Goal: Check status: Check status

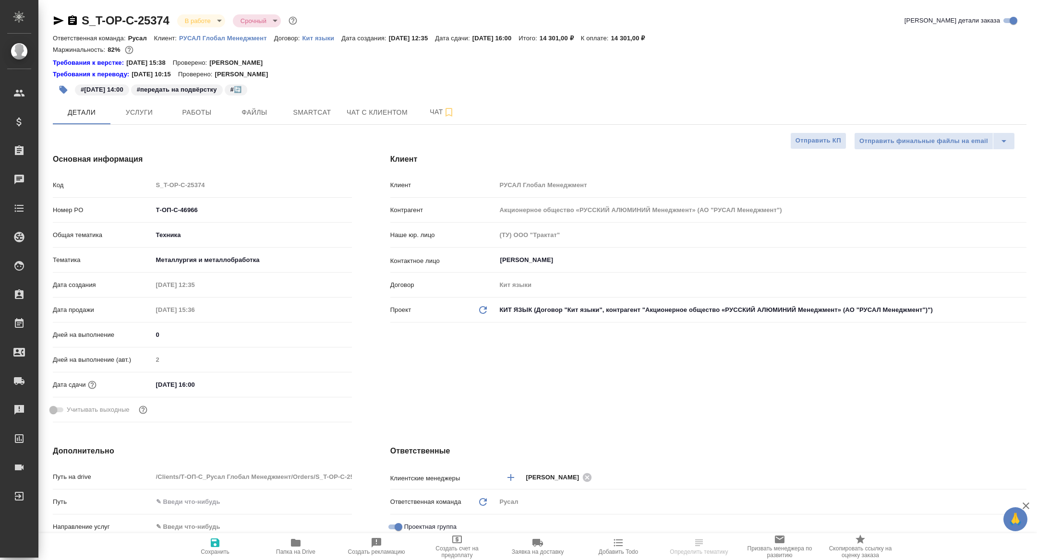
select select "RU"
click at [423, 116] on span "Чат" at bounding box center [442, 112] width 46 height 12
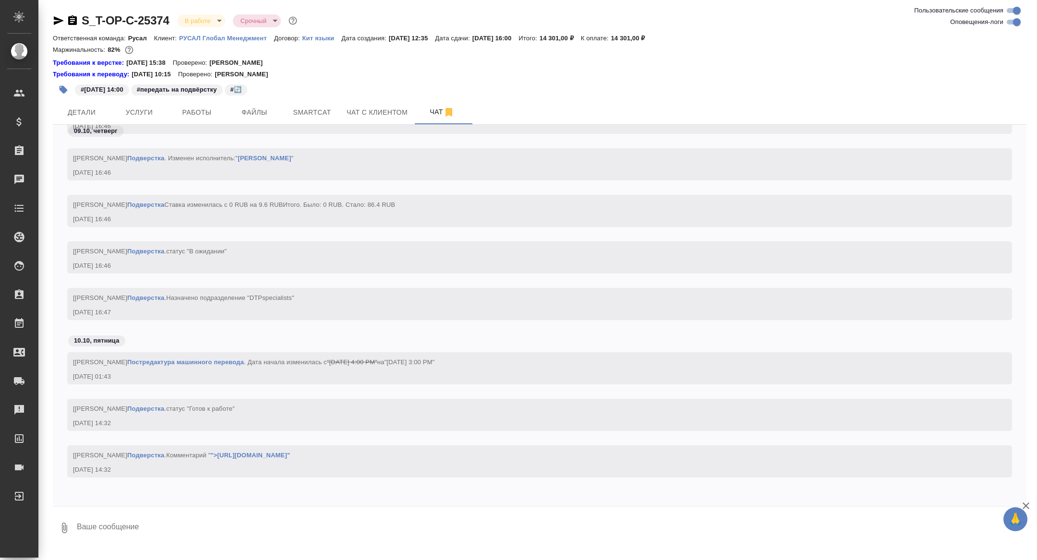
scroll to position [6335, 0]
click at [185, 111] on span "Работы" at bounding box center [197, 113] width 46 height 12
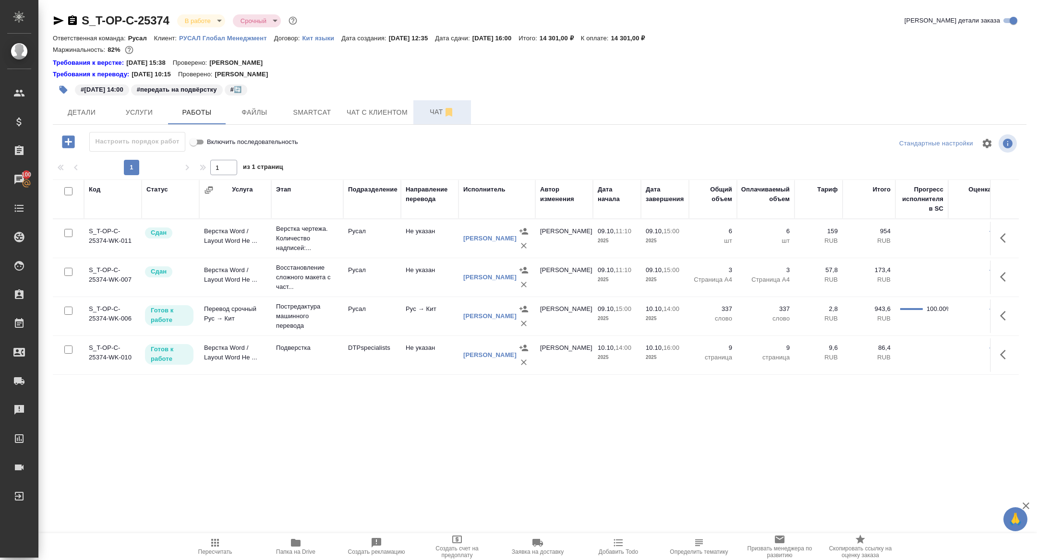
click at [434, 123] on button "Чат" at bounding box center [442, 112] width 58 height 24
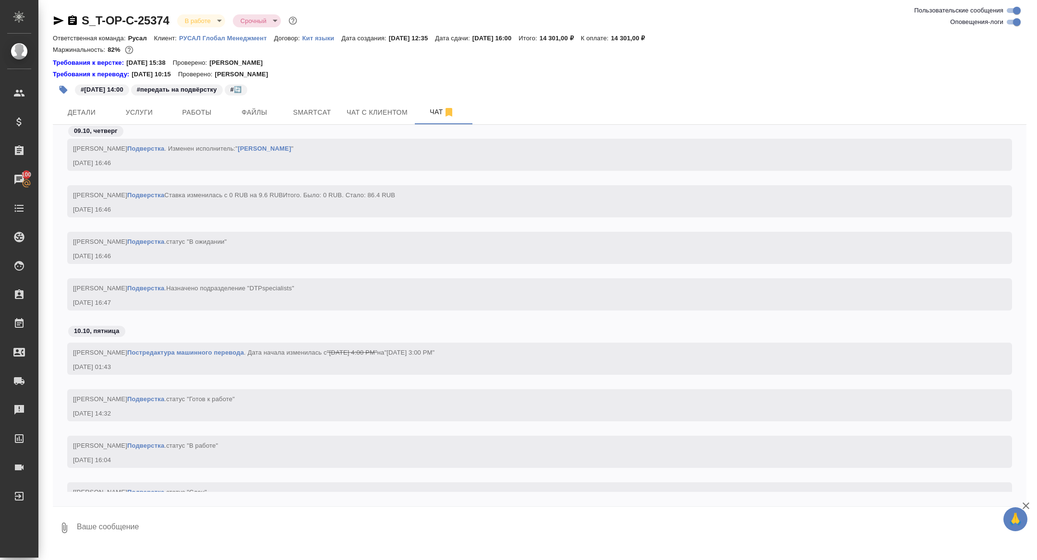
scroll to position [6441, 0]
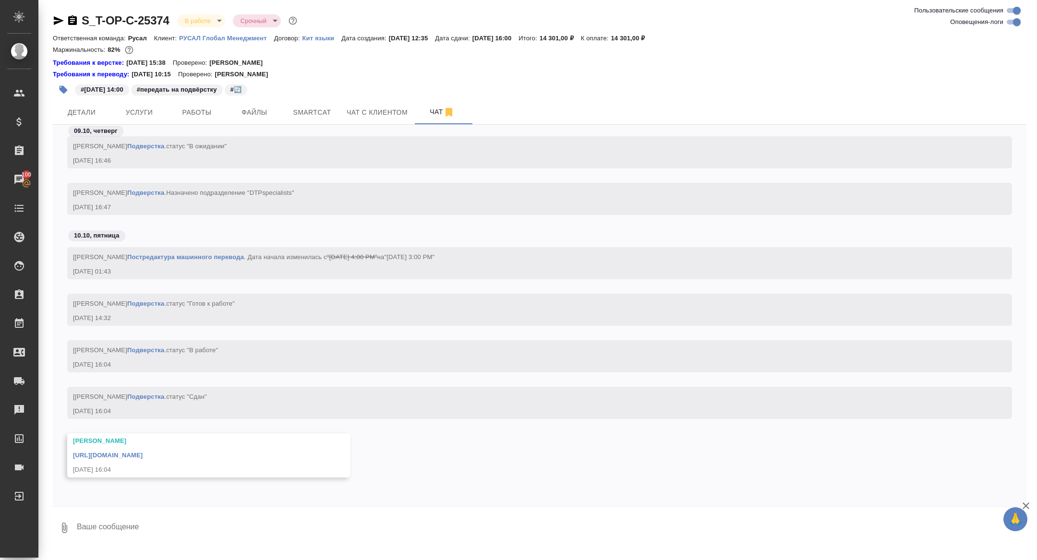
click at [121, 453] on link "https://drive.awatera.com/f/10574773" at bounding box center [108, 455] width 70 height 7
click at [136, 111] on span "Услуги" at bounding box center [139, 113] width 46 height 12
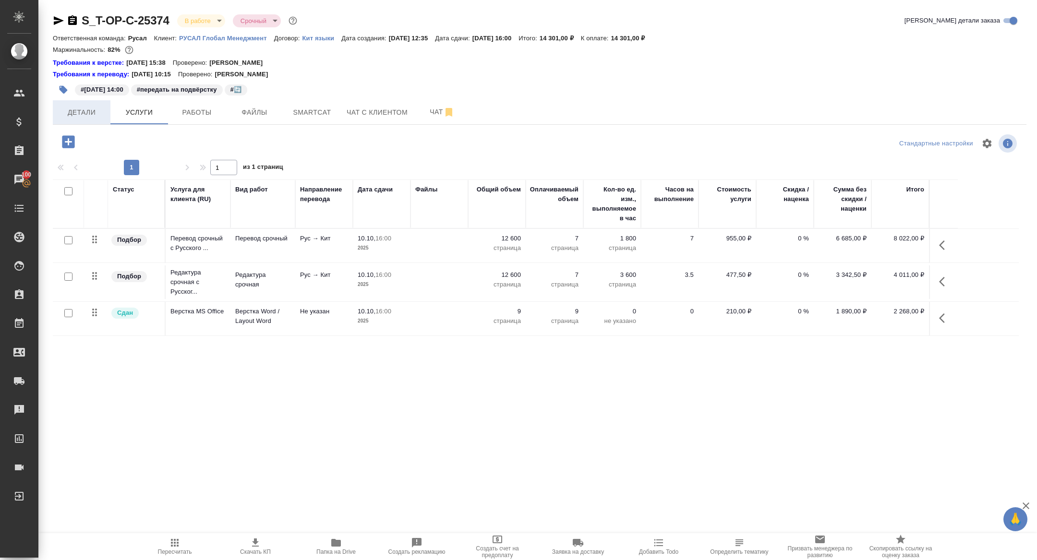
click at [95, 115] on span "Детали" at bounding box center [82, 113] width 46 height 12
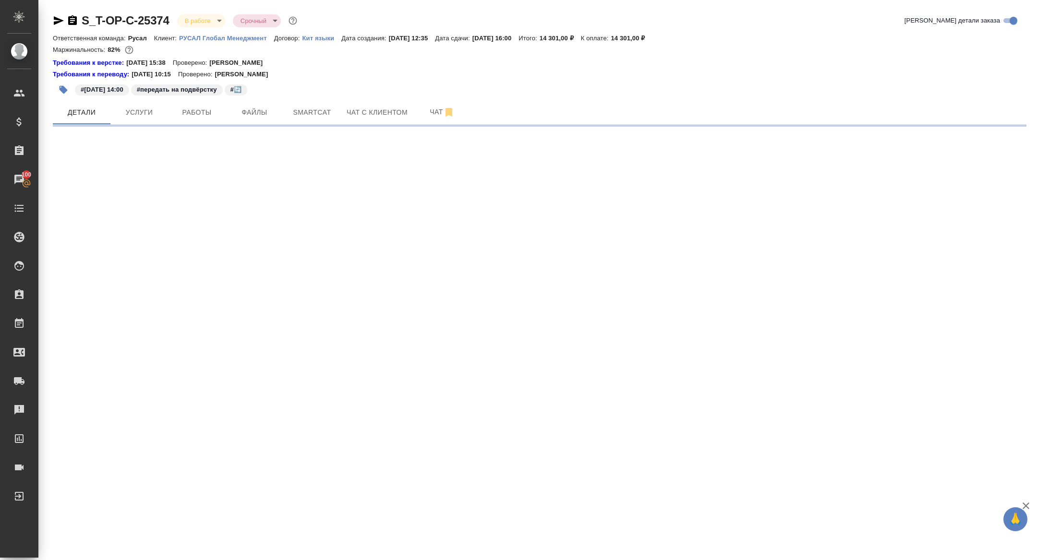
select select "RU"
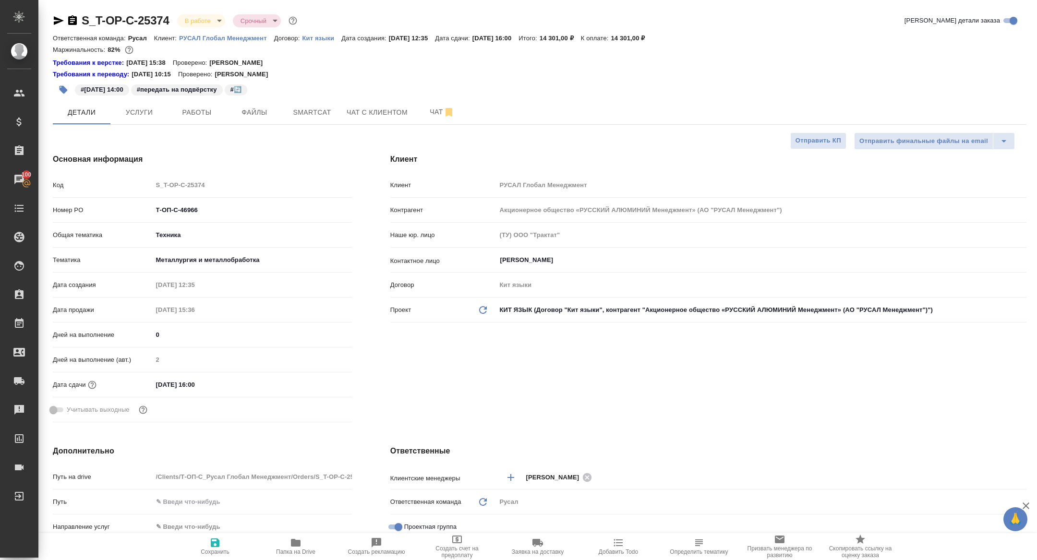
type textarea "x"
drag, startPoint x: 242, startPoint y: 217, endPoint x: 121, endPoint y: 204, distance: 121.6
click at [121, 204] on div "Номер PO Т-ОП-С-46966" at bounding box center [202, 210] width 299 height 17
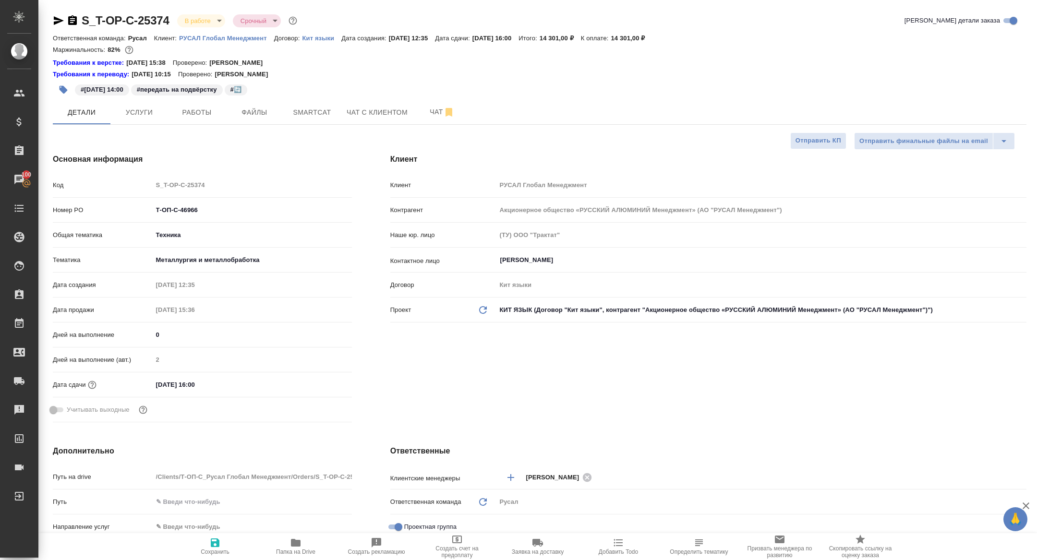
type textarea "x"
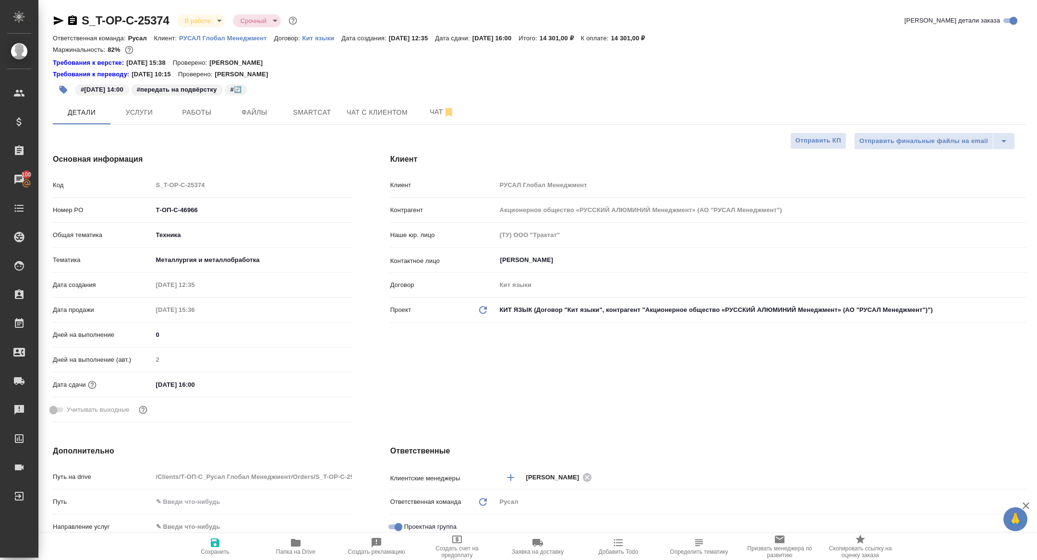
type textarea "x"
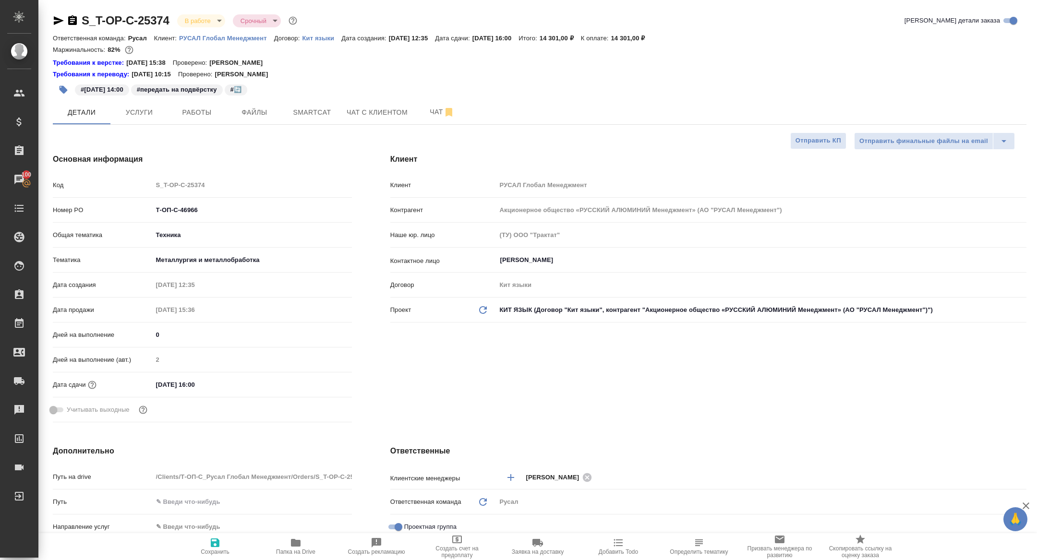
type textarea "x"
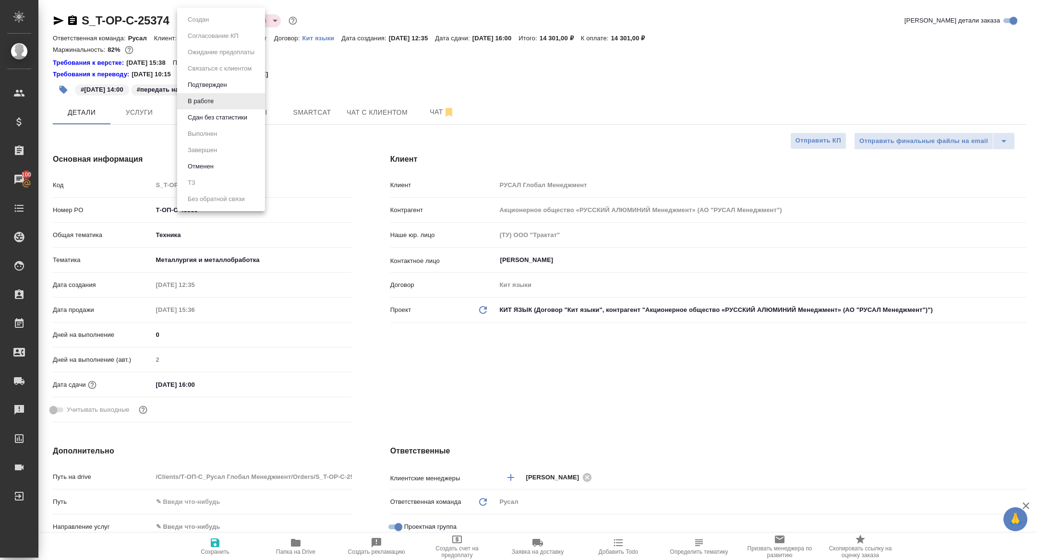
click at [194, 15] on body "🙏 .cls-1 fill:#fff; AWATERA Zhuravleva Alexandra Клиенты Спецификации Заказы 10…" at bounding box center [518, 280] width 1037 height 560
click at [207, 121] on button "Сдан без статистики" at bounding box center [217, 117] width 65 height 11
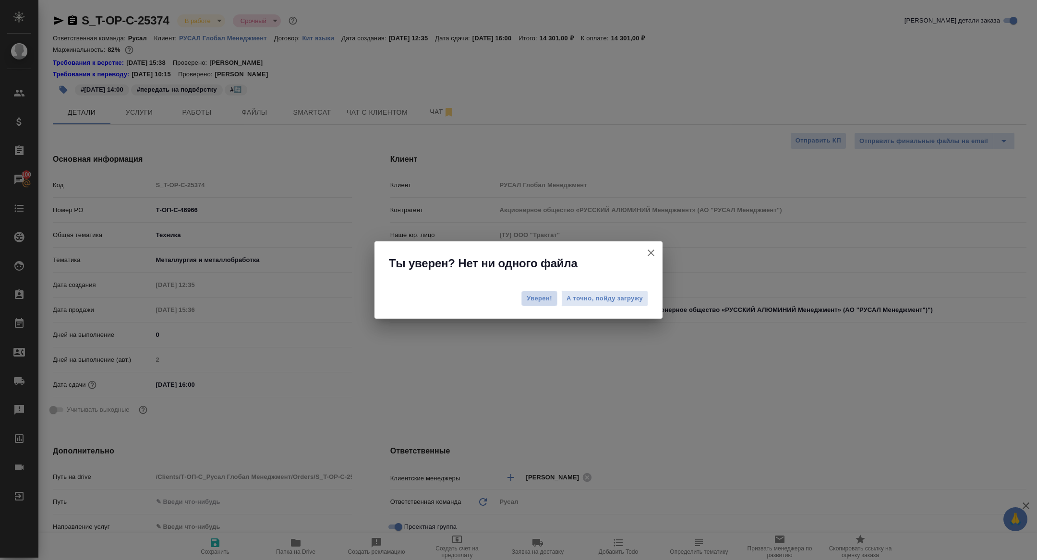
click at [545, 297] on span "Уверен!" at bounding box center [539, 299] width 25 height 10
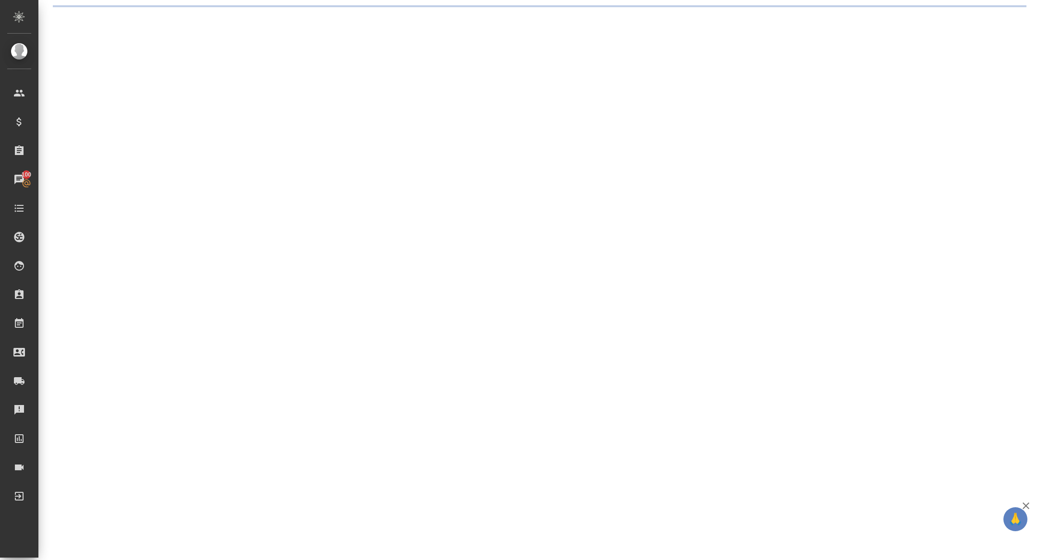
click at [207, 108] on div ".cls-1 fill:#fff; AWATERA Zhuravleva Alexandra Клиенты Спецификации Заказы 100 …" at bounding box center [518, 280] width 1037 height 560
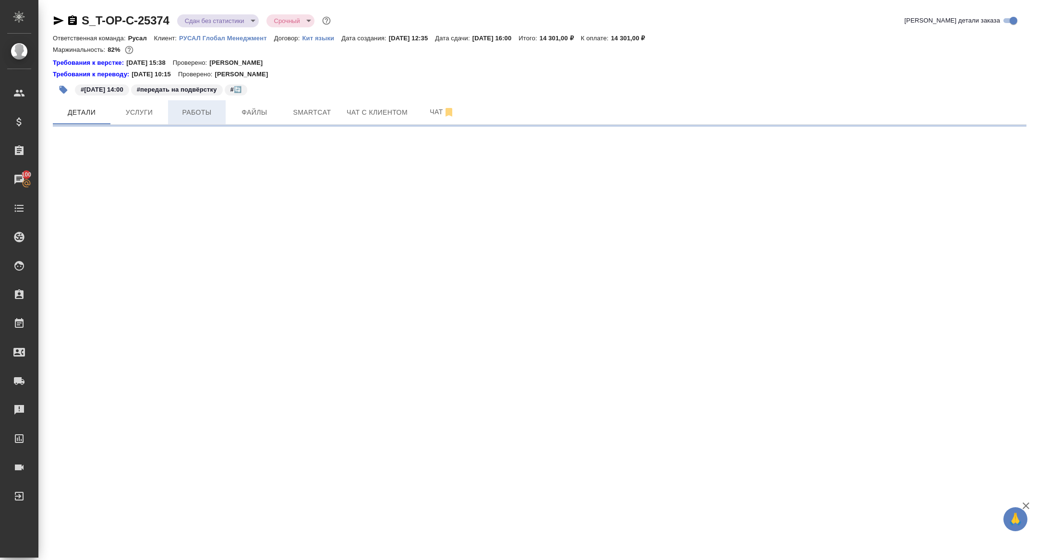
click at [202, 110] on span "Работы" at bounding box center [197, 113] width 46 height 12
select select "RU"
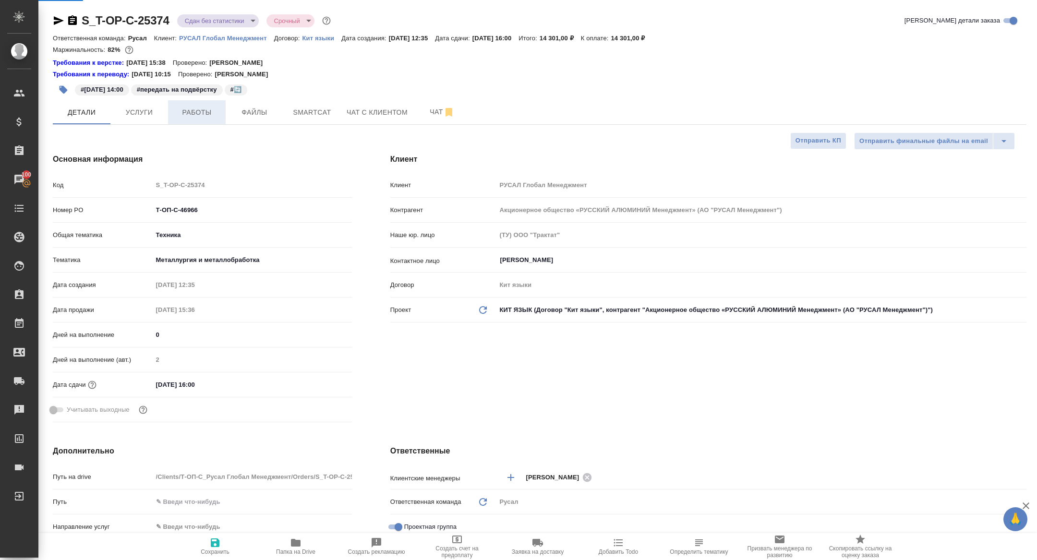
type textarea "x"
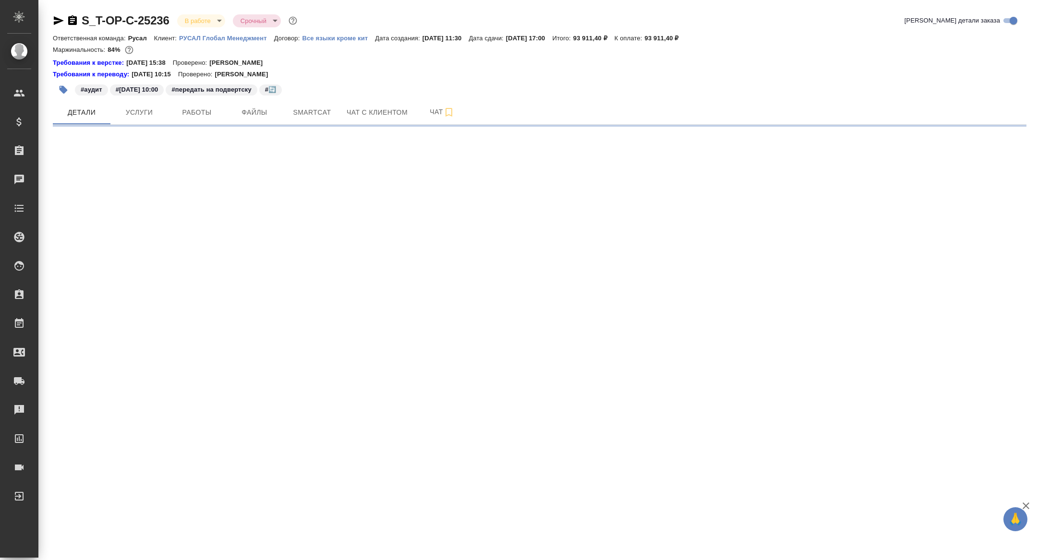
select select "RU"
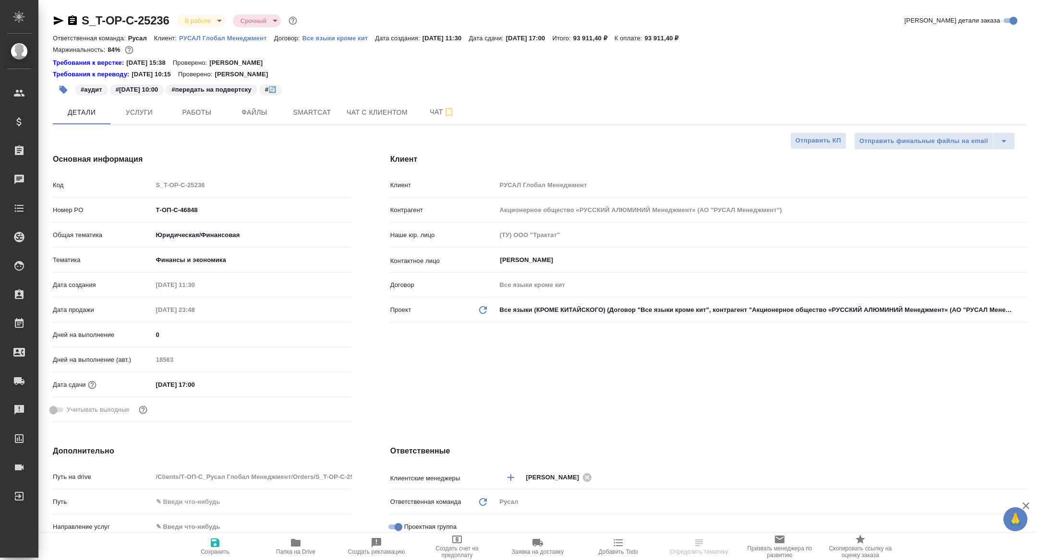
type textarea "x"
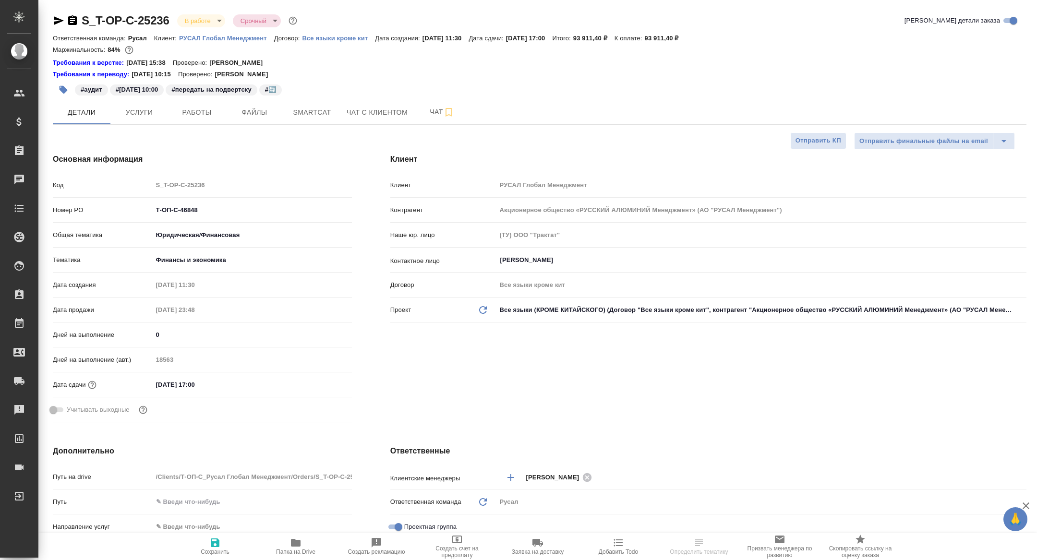
type textarea "x"
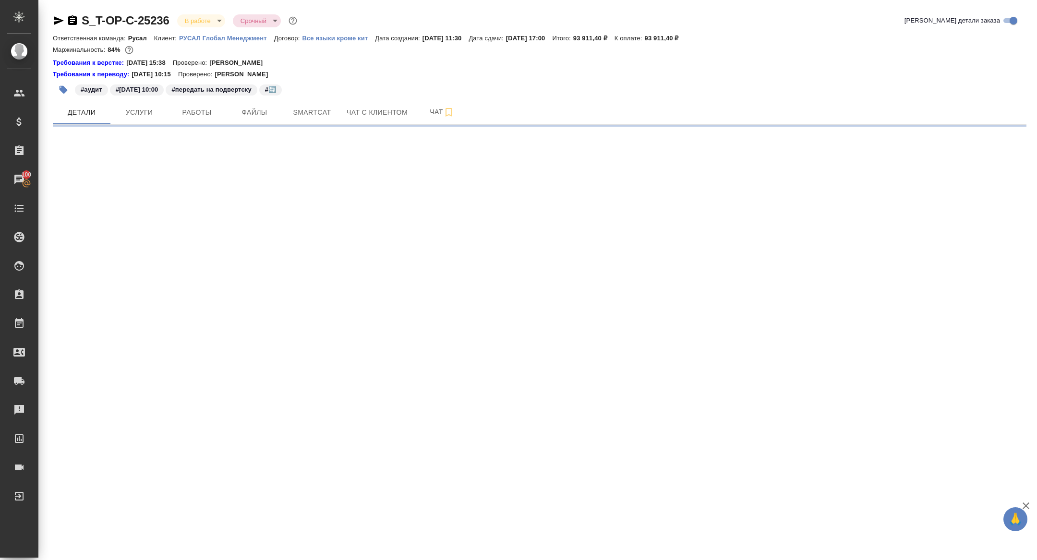
select select "RU"
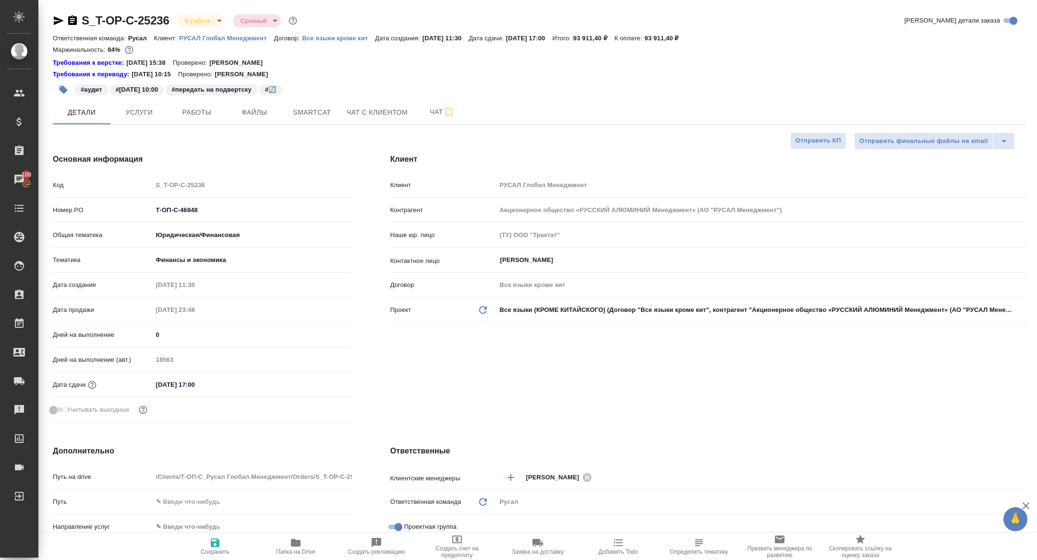
type textarea "x"
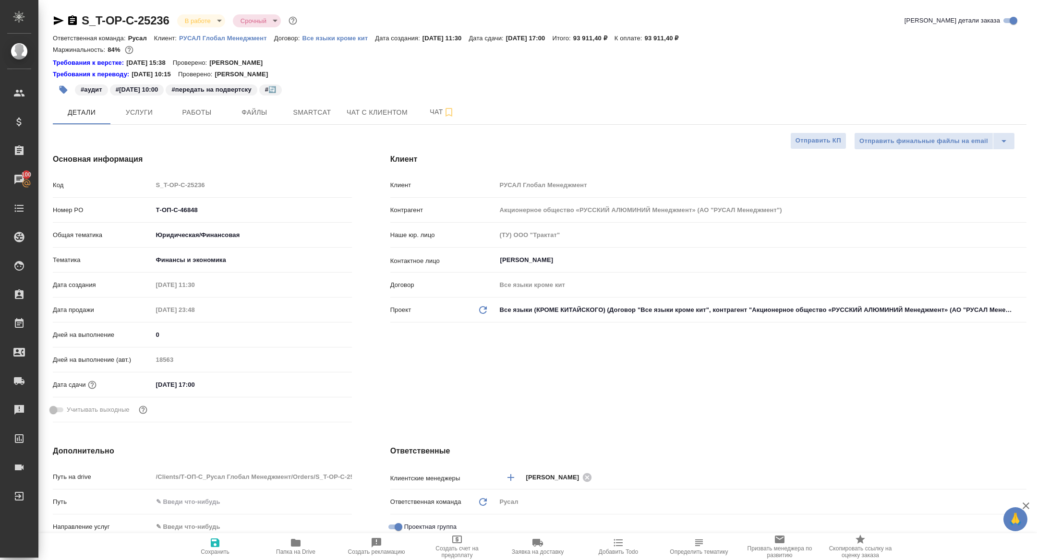
type textarea "x"
drag, startPoint x: 209, startPoint y: 212, endPoint x: 95, endPoint y: 203, distance: 115.1
click at [95, 203] on div "Номер PO Т-ОП-С-46848" at bounding box center [202, 210] width 299 height 17
type textarea "x"
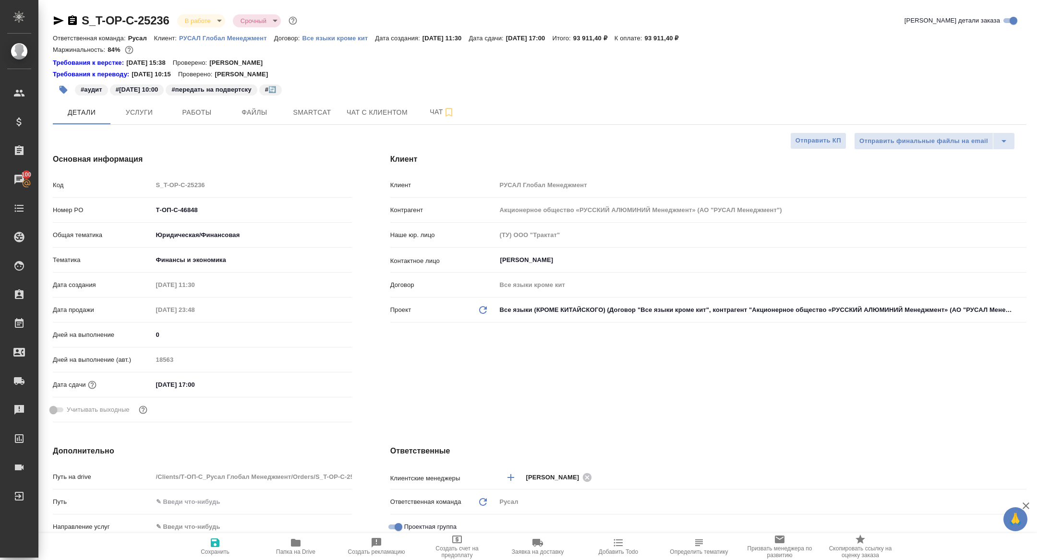
type textarea "x"
click at [210, 13] on div "S_T-OP-C-25236 В работе inProgress Срочный urgent" at bounding box center [176, 20] width 246 height 15
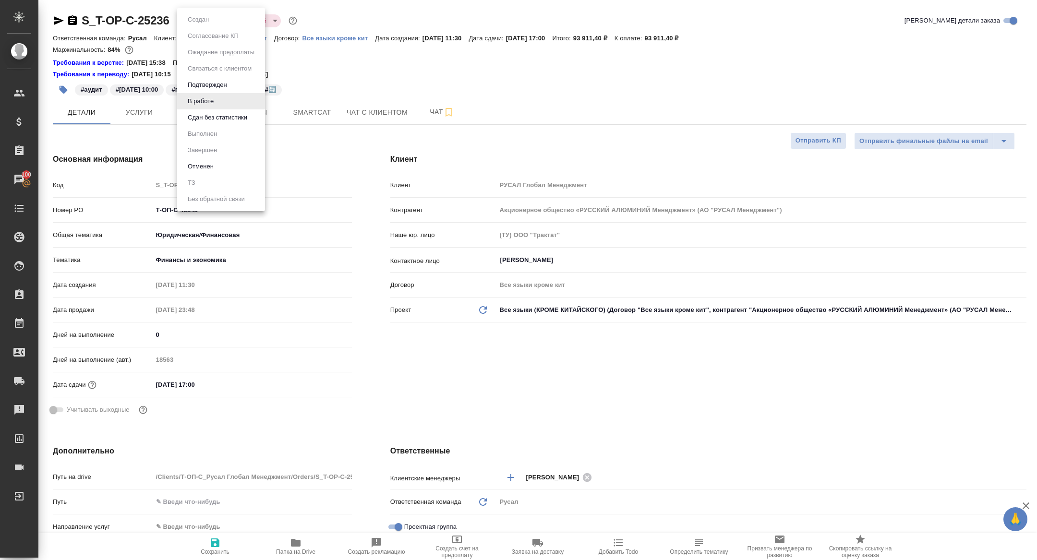
click at [204, 23] on body "🙏 .cls-1 fill:#fff; AWATERA Zhuravleva Alexandra Клиенты Спецификации Заказы 10…" at bounding box center [518, 280] width 1037 height 560
click at [232, 117] on button "Сдан без статистики" at bounding box center [217, 117] width 65 height 11
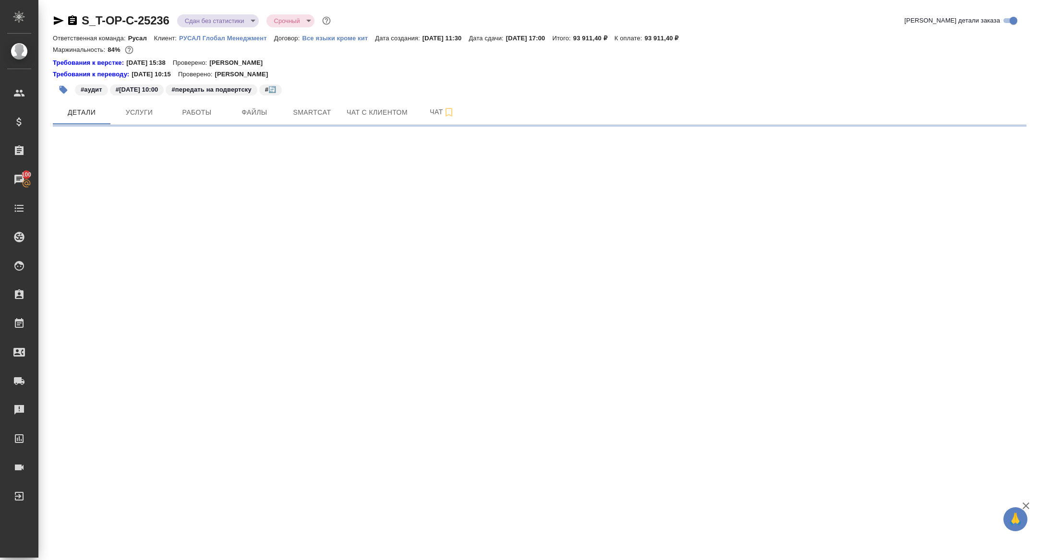
select select "RU"
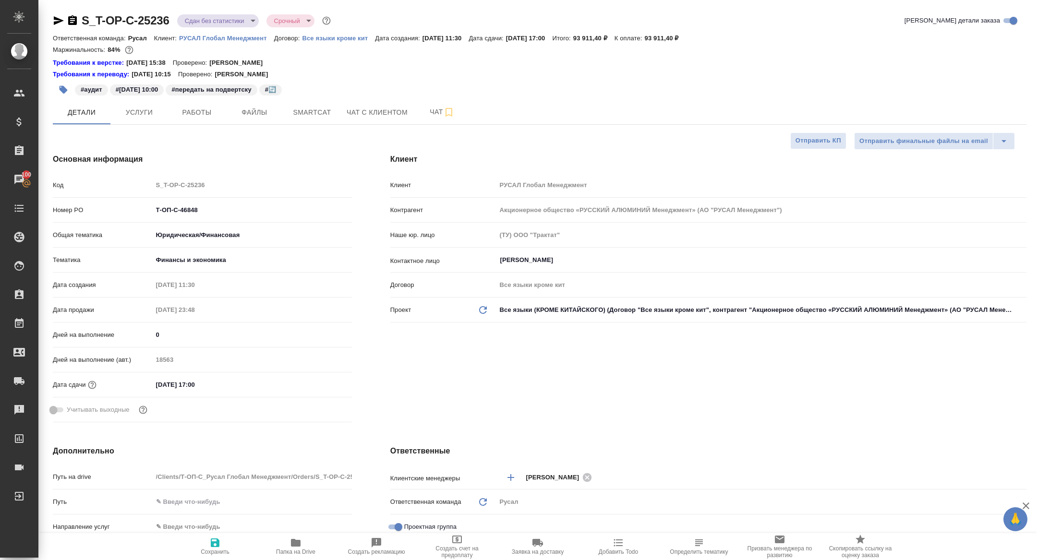
type textarea "x"
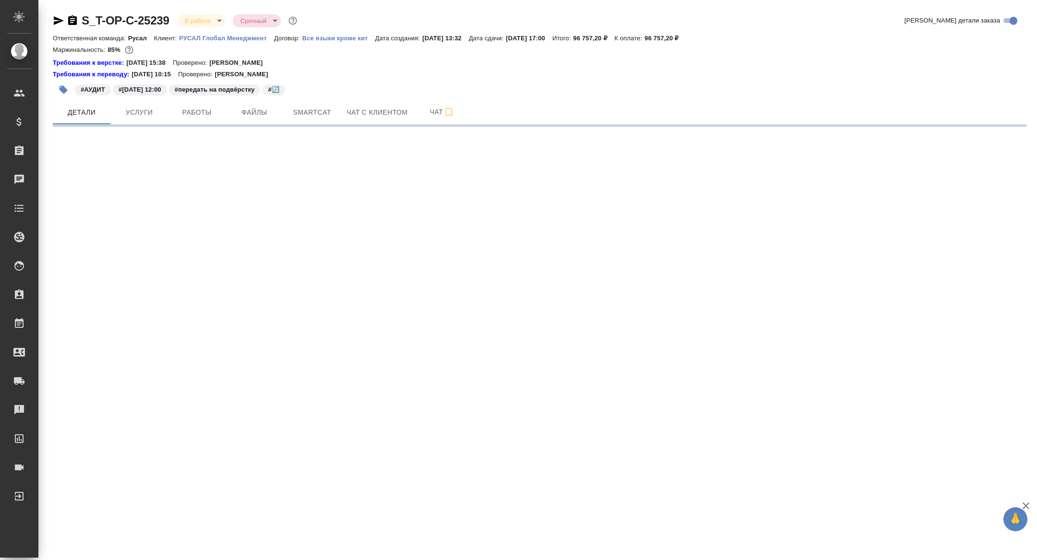
select select "RU"
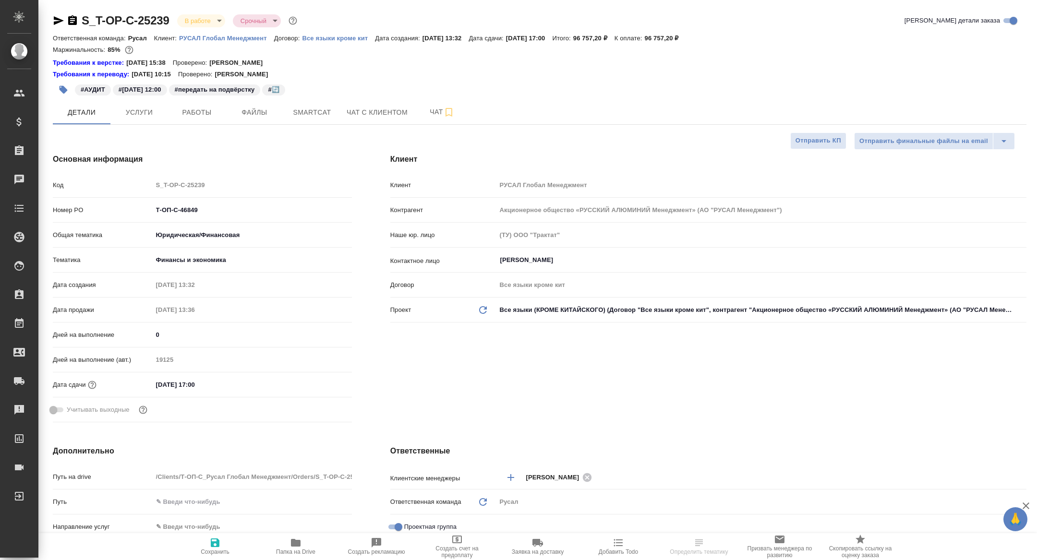
type textarea "x"
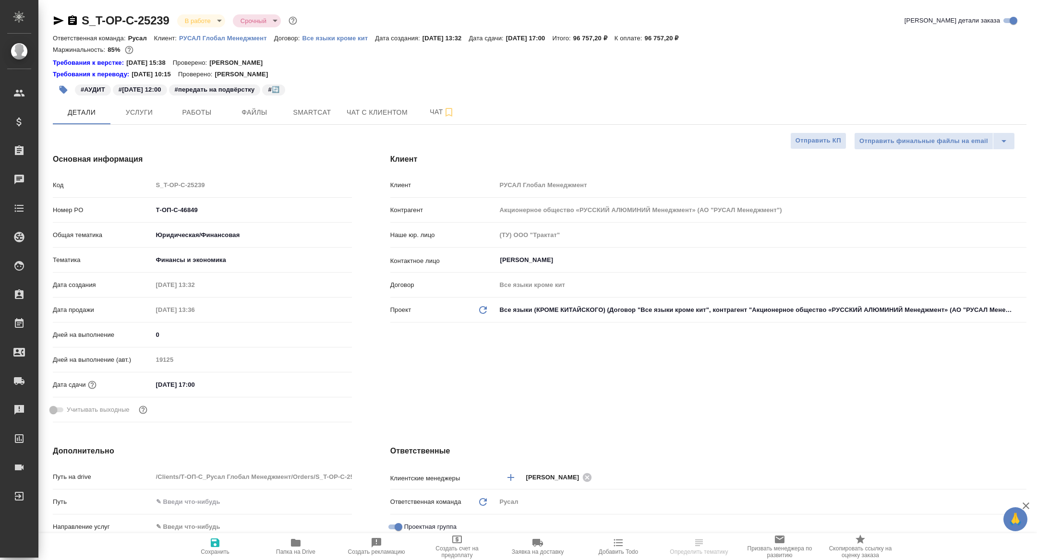
type textarea "x"
click at [185, 110] on span "Работы" at bounding box center [197, 113] width 46 height 12
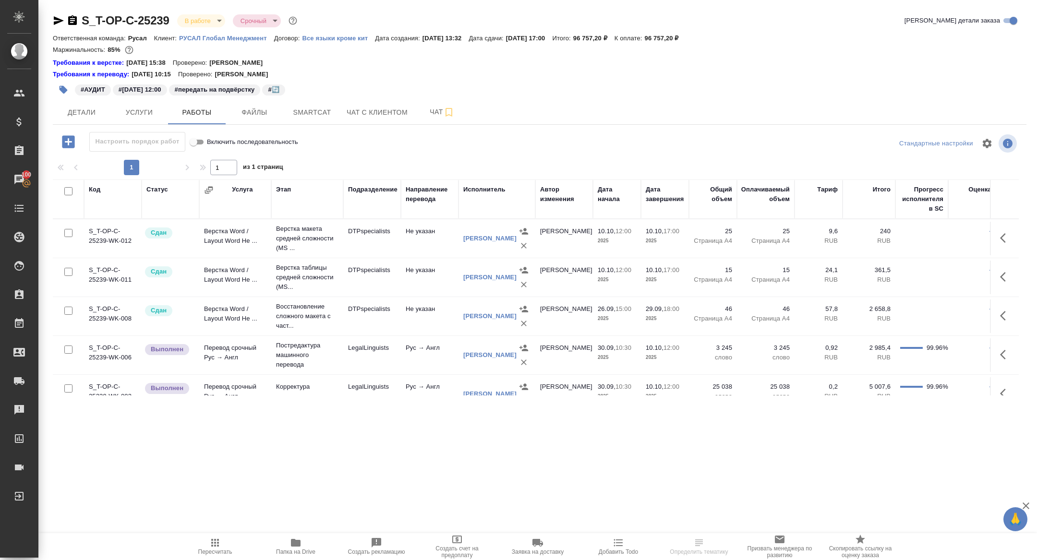
scroll to position [56, 0]
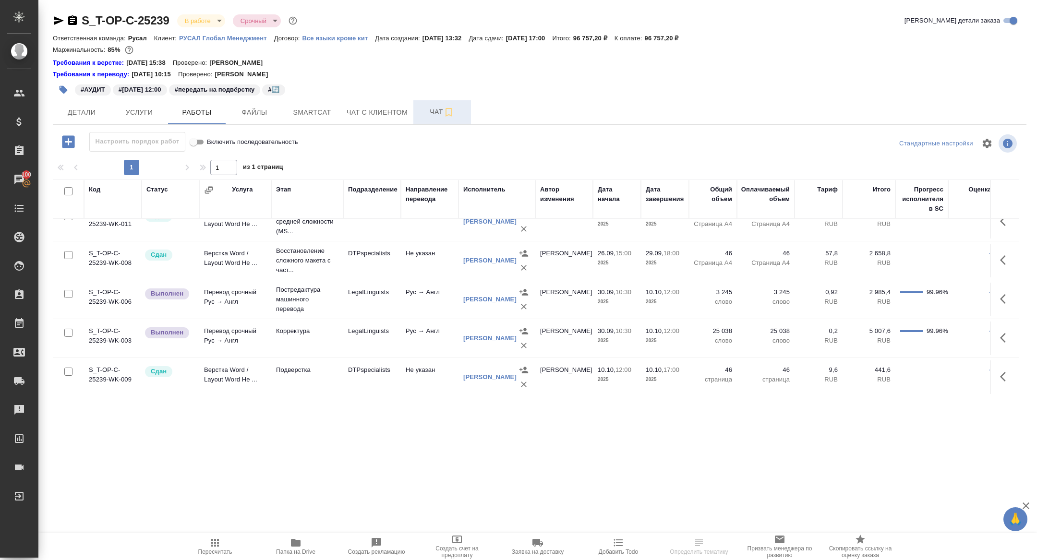
click at [432, 111] on span "Чат" at bounding box center [442, 112] width 46 height 12
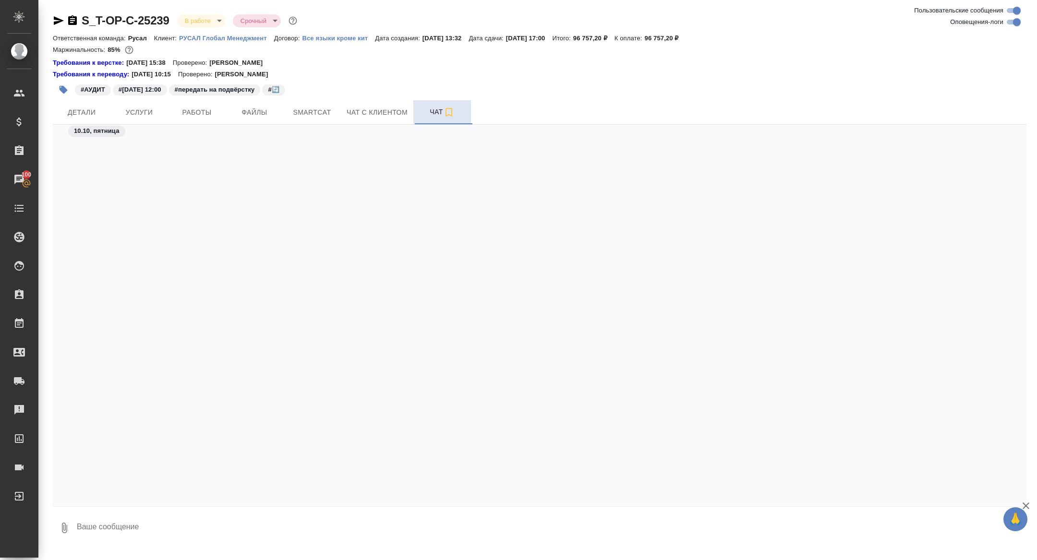
scroll to position [9159, 0]
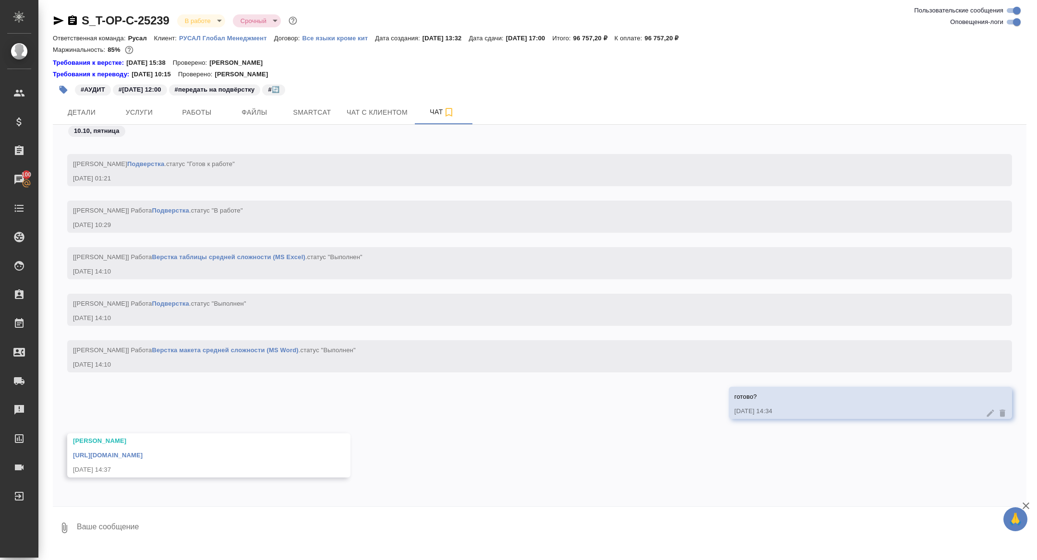
click at [162, 451] on div "https://drive.awatera.com/apps/files/files/10465706?dir=/Shares/%D0%A2-%D0%9E%D…" at bounding box center [195, 454] width 244 height 12
click at [143, 453] on link "https://drive.awatera.com/apps/files/files/10465706?dir=/Shares/%D0%A2-%D0%9E%D…" at bounding box center [108, 455] width 70 height 7
click at [86, 115] on span "Детали" at bounding box center [82, 113] width 46 height 12
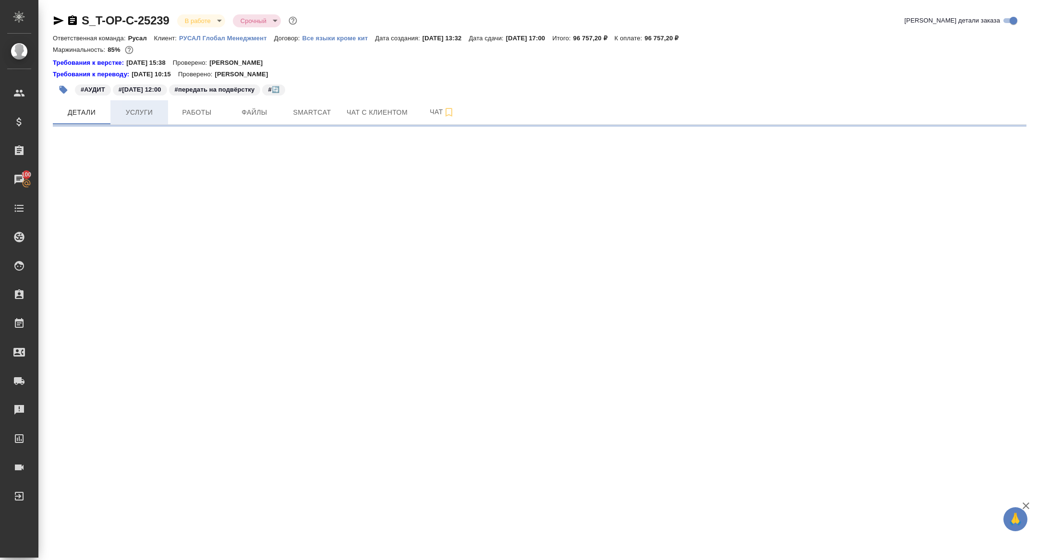
select select "RU"
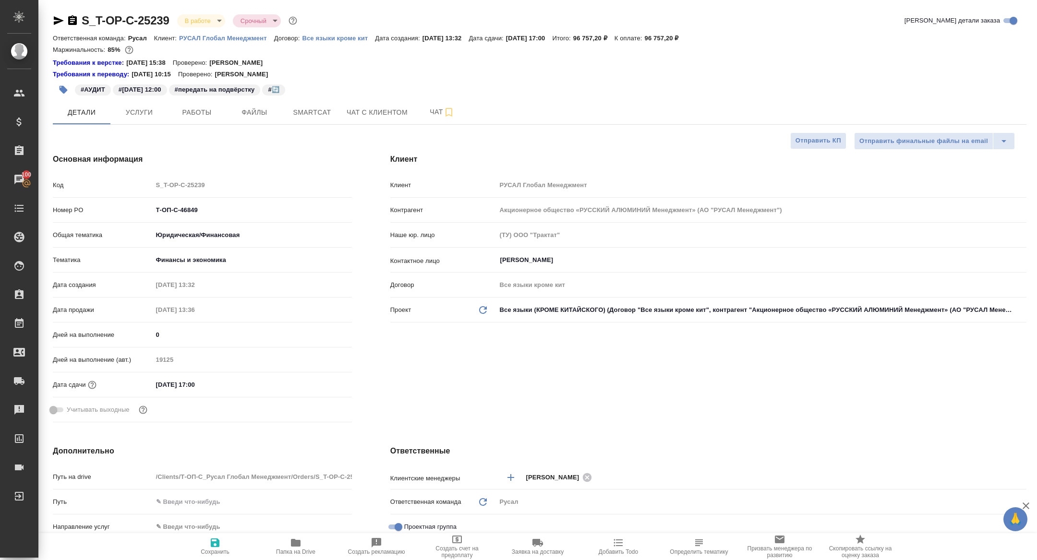
type textarea "x"
drag, startPoint x: 222, startPoint y: 213, endPoint x: 122, endPoint y: 208, distance: 100.0
click at [124, 208] on div "Номер PO Т-ОП-С-46849" at bounding box center [202, 210] width 299 height 17
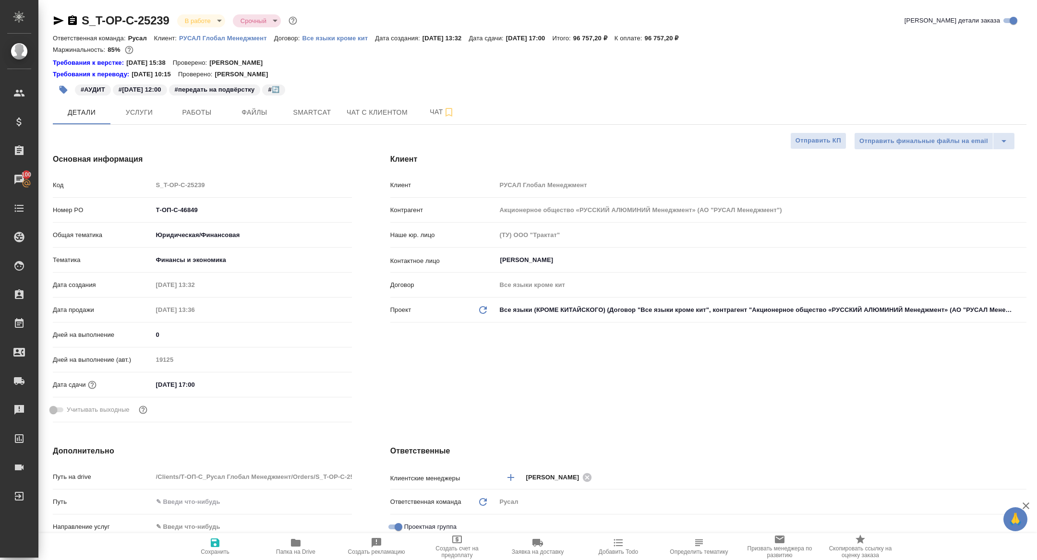
type textarea "x"
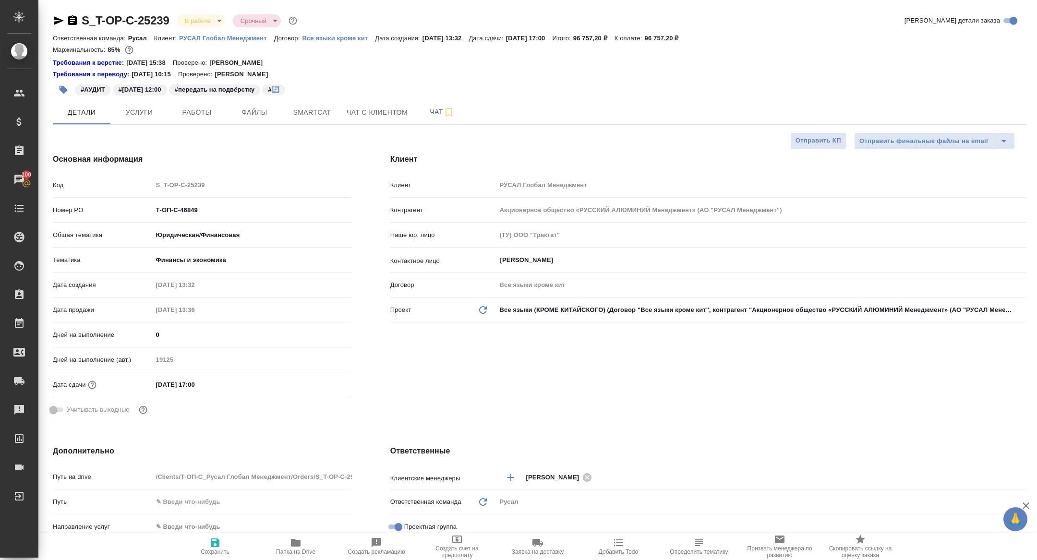
type textarea "x"
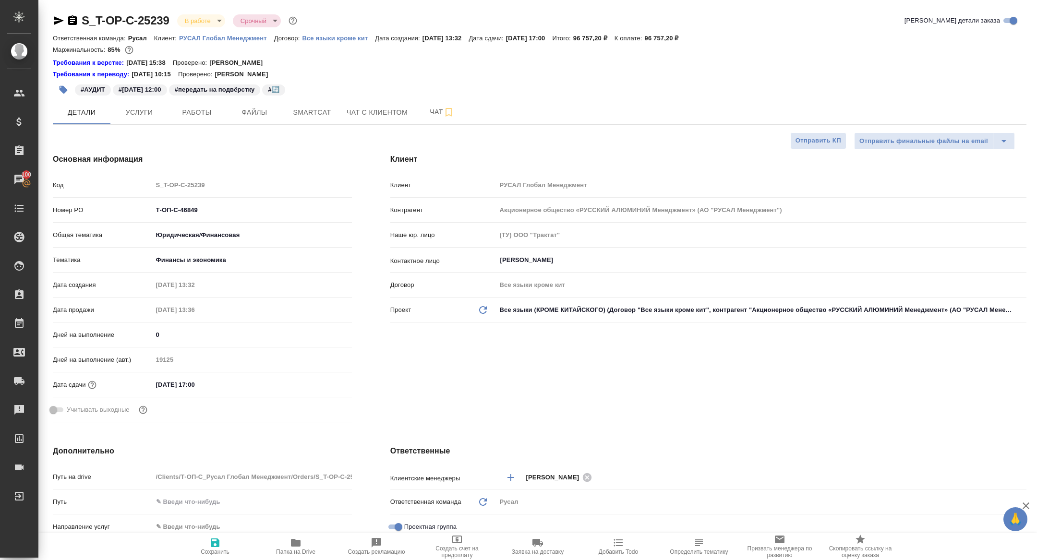
type textarea "x"
click at [206, 24] on body "🙏 .cls-1 fill:#fff; AWATERA Zhuravleva Alexandra Клиенты Спецификации Заказы 10…" at bounding box center [518, 280] width 1037 height 560
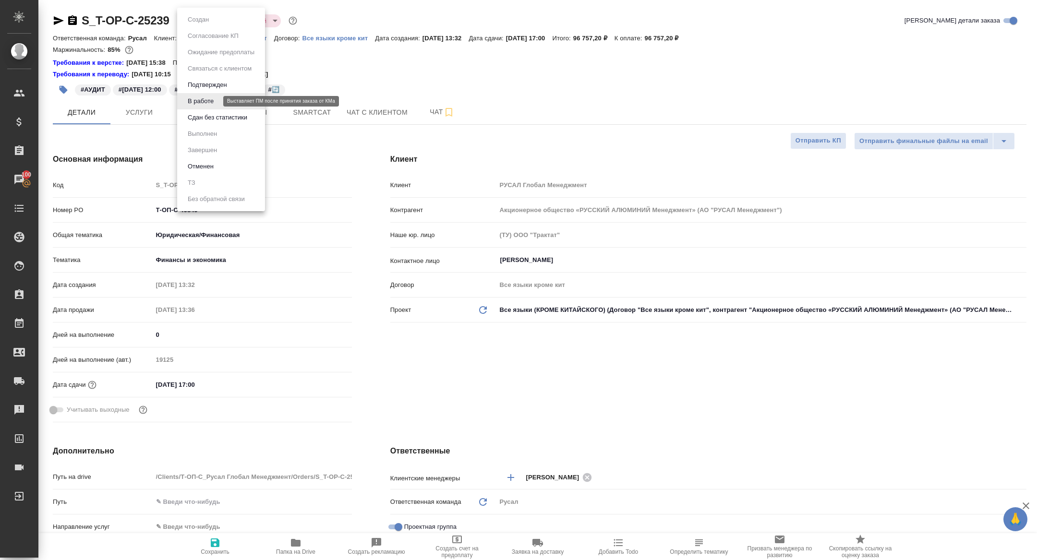
click at [209, 117] on button "Сдан без статистики" at bounding box center [217, 117] width 65 height 11
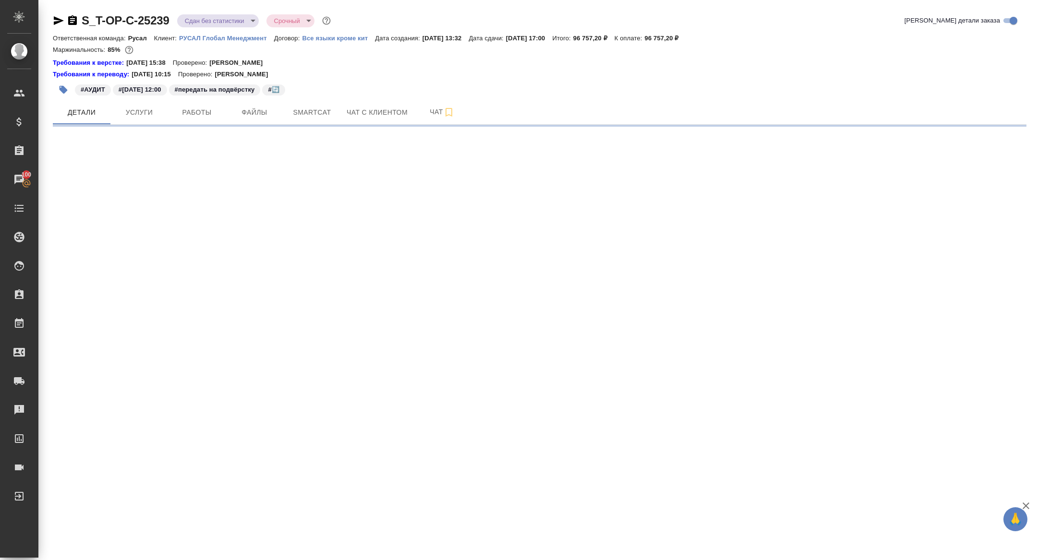
select select "RU"
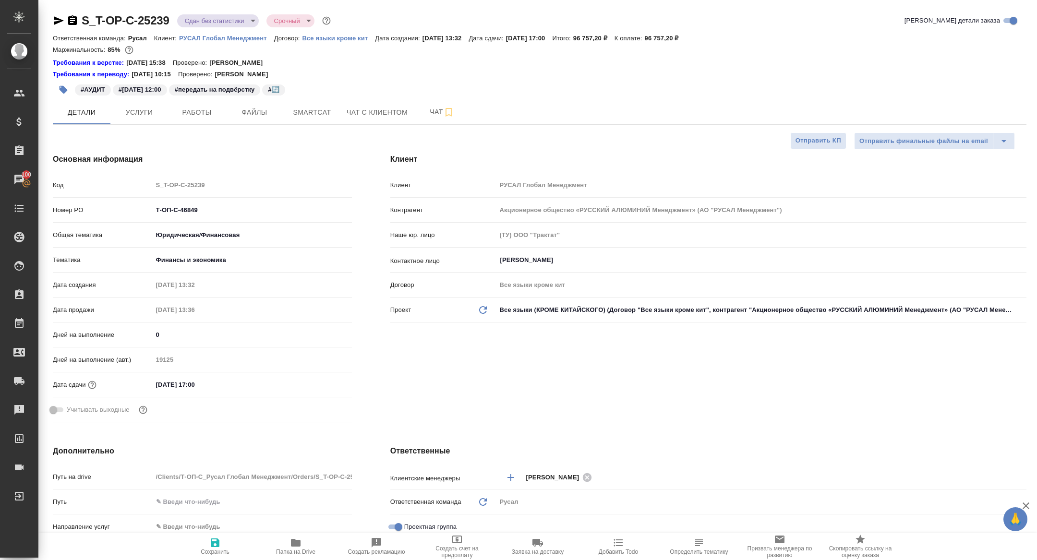
type textarea "x"
click at [196, 119] on button "Работы" at bounding box center [197, 112] width 58 height 24
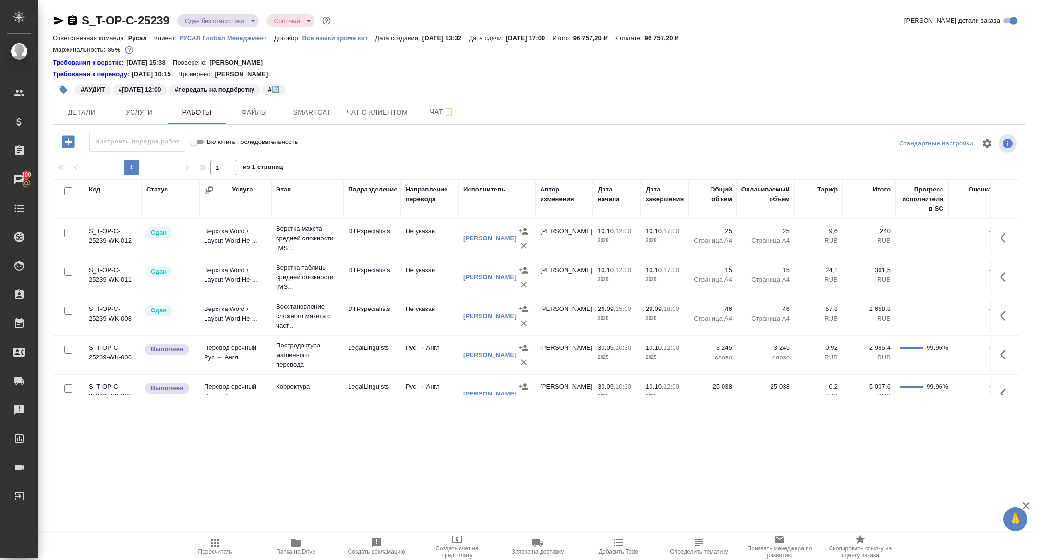
scroll to position [56, 0]
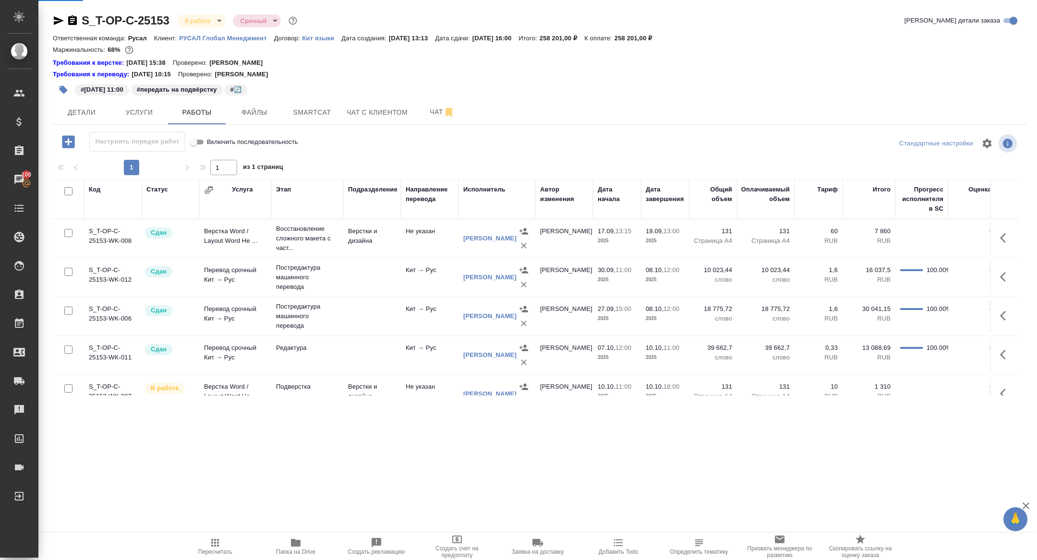
scroll to position [17, 0]
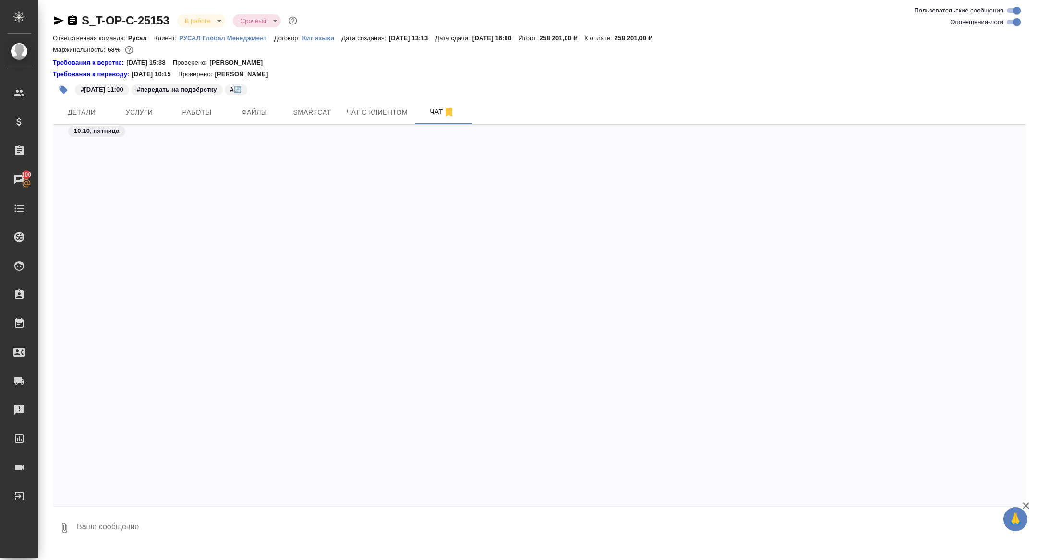
scroll to position [9117, 0]
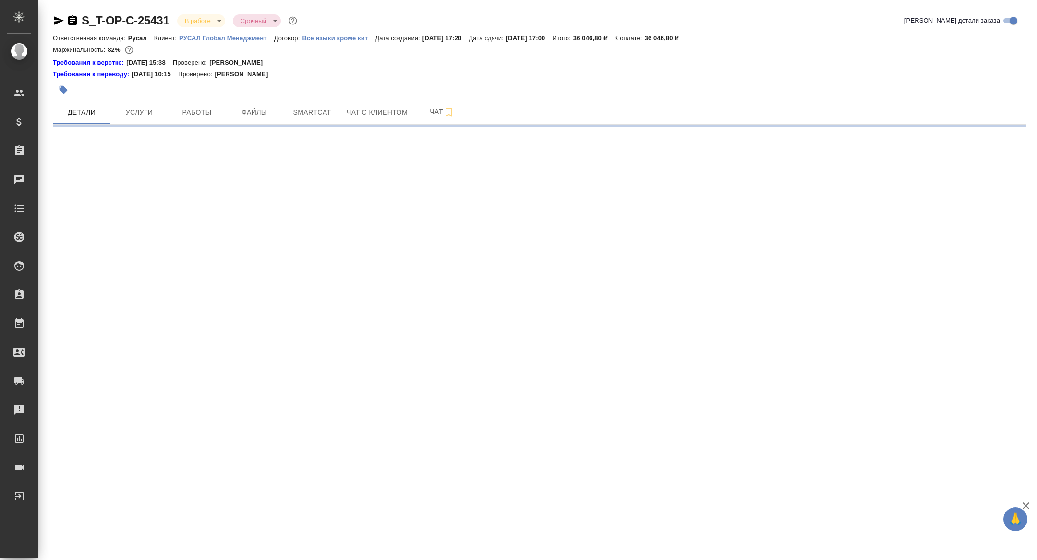
select select "RU"
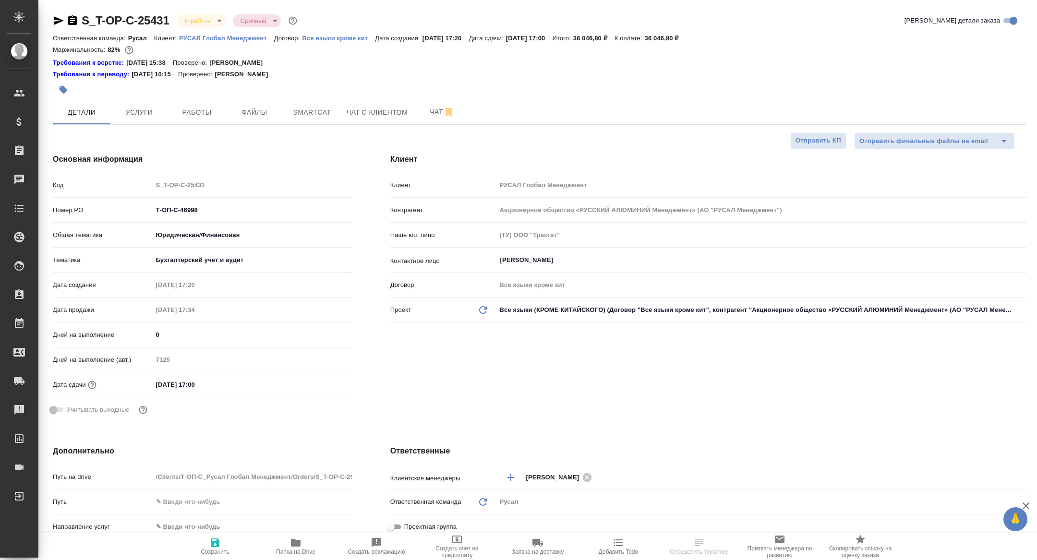
type textarea "x"
click at [212, 113] on span "Работы" at bounding box center [197, 113] width 46 height 12
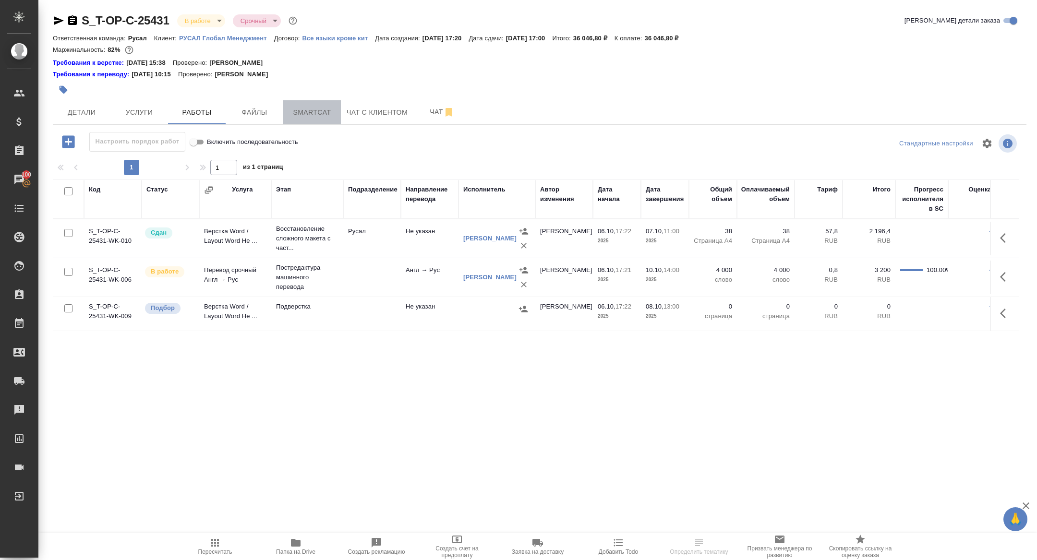
click at [324, 109] on span "Smartcat" at bounding box center [312, 113] width 46 height 12
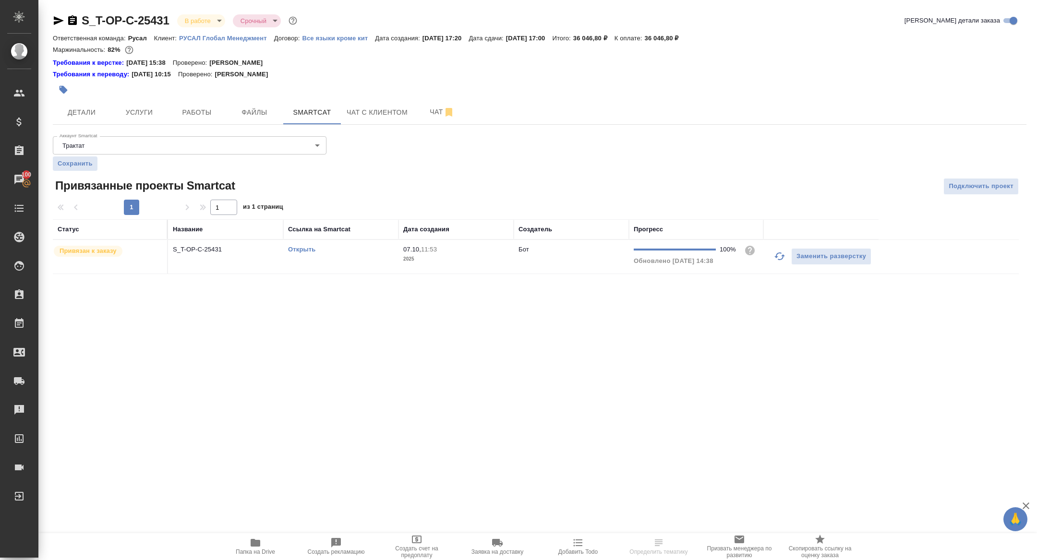
click at [308, 250] on link "Открыть" at bounding box center [301, 249] width 27 height 7
click at [257, 547] on icon "button" at bounding box center [256, 543] width 12 height 12
click at [93, 113] on span "Детали" at bounding box center [82, 113] width 46 height 12
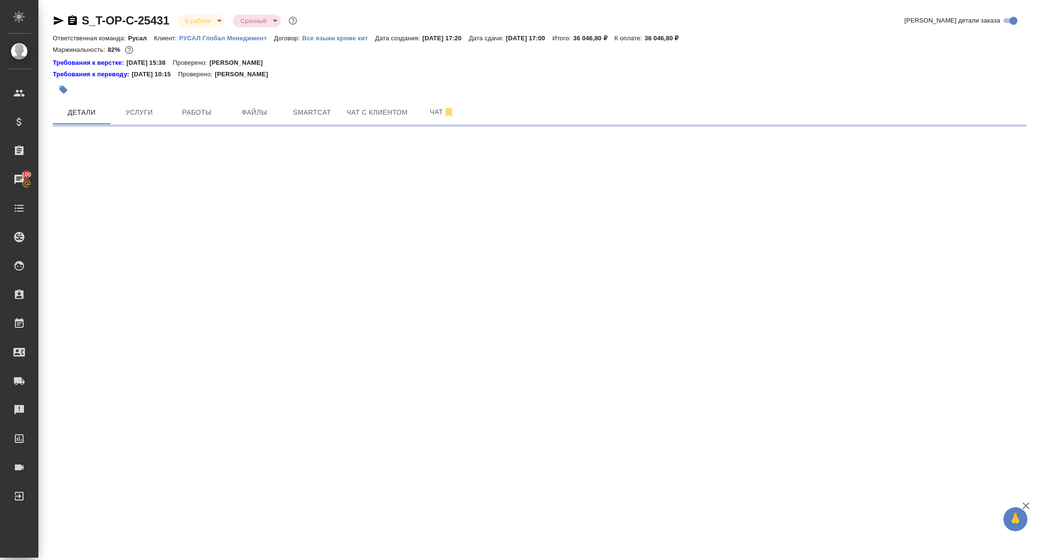
select select "RU"
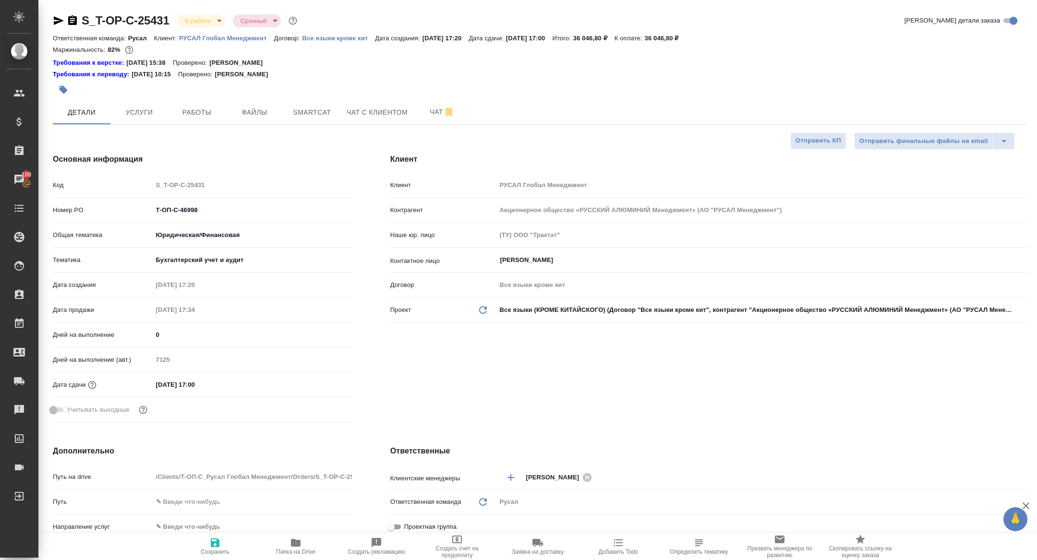
type textarea "x"
drag, startPoint x: 227, startPoint y: 207, endPoint x: 126, endPoint y: 205, distance: 100.8
click at [126, 205] on div "Номер PO Т-ОП-С-46998" at bounding box center [202, 210] width 299 height 17
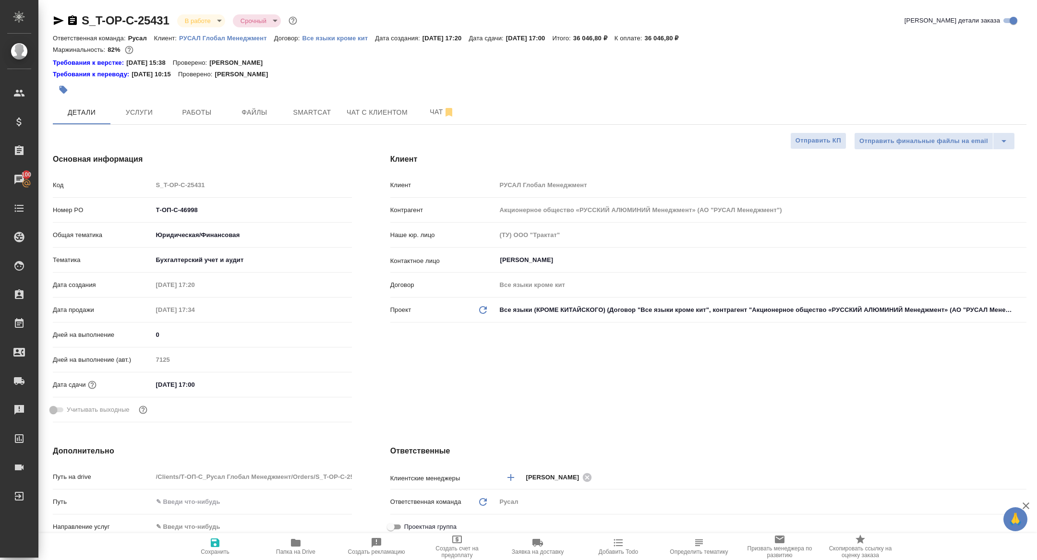
type textarea "x"
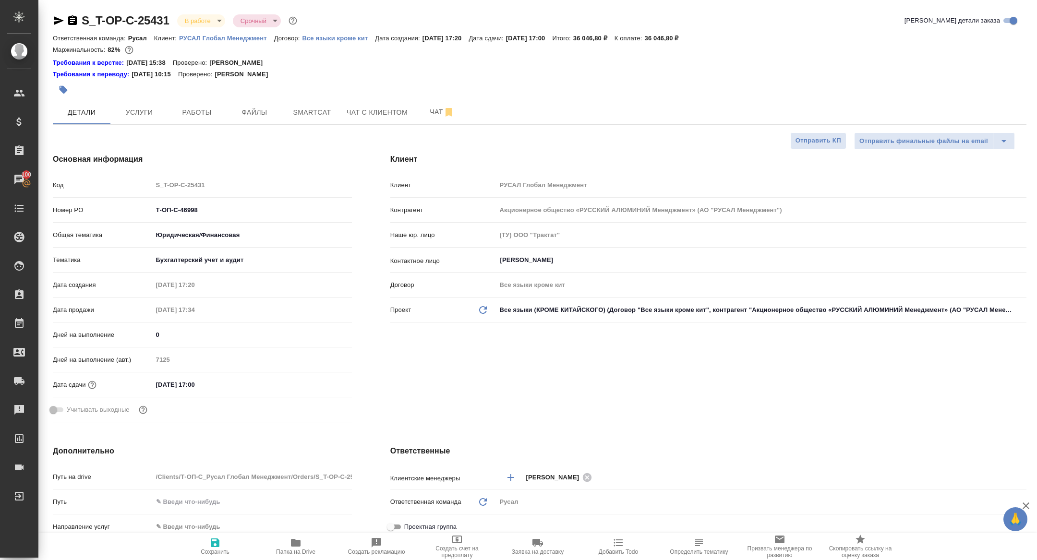
type textarea "x"
click at [195, 19] on body "🙏 .cls-1 fill:#fff; AWATERA Zhuravleva Alexandra Клиенты Спецификации Заказы 10…" at bounding box center [518, 280] width 1037 height 560
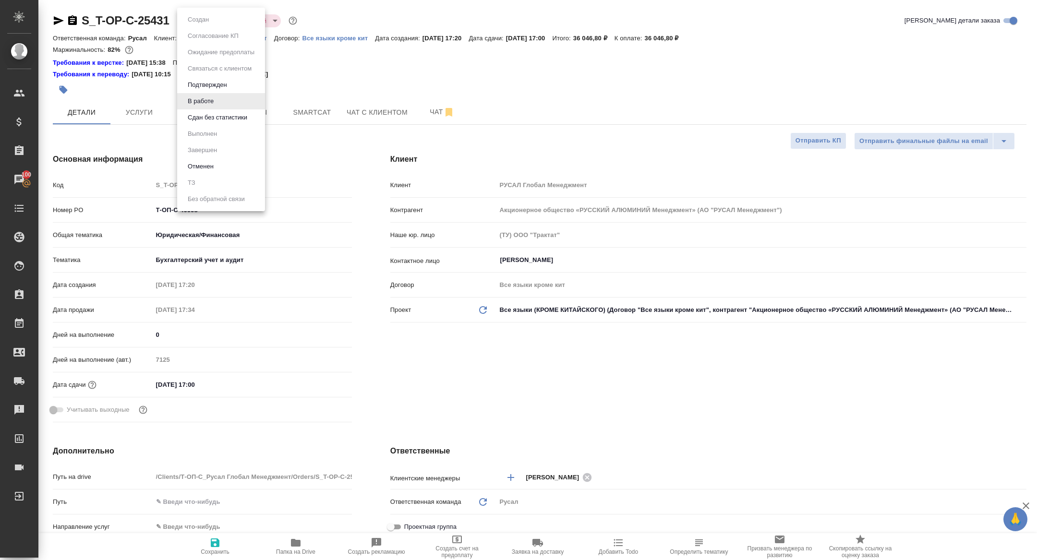
click at [225, 117] on button "Сдан без статистики" at bounding box center [217, 117] width 65 height 11
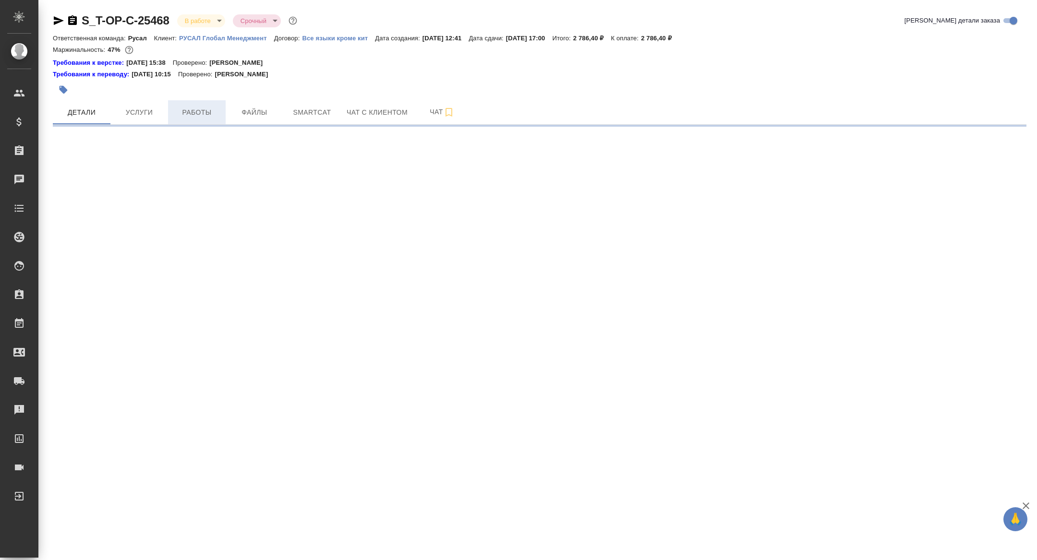
click at [182, 101] on button "Работы" at bounding box center [197, 112] width 58 height 24
select select "RU"
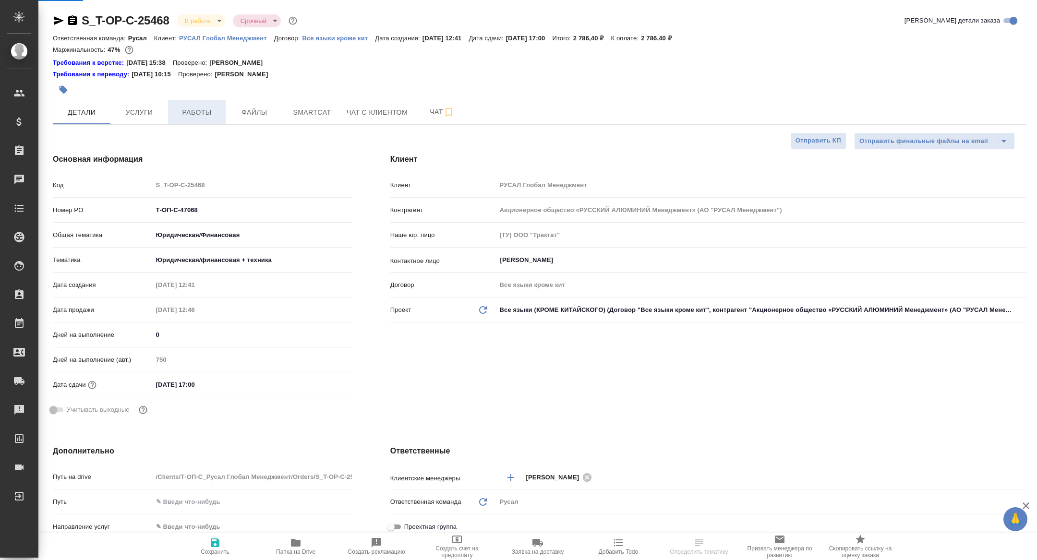
type textarea "x"
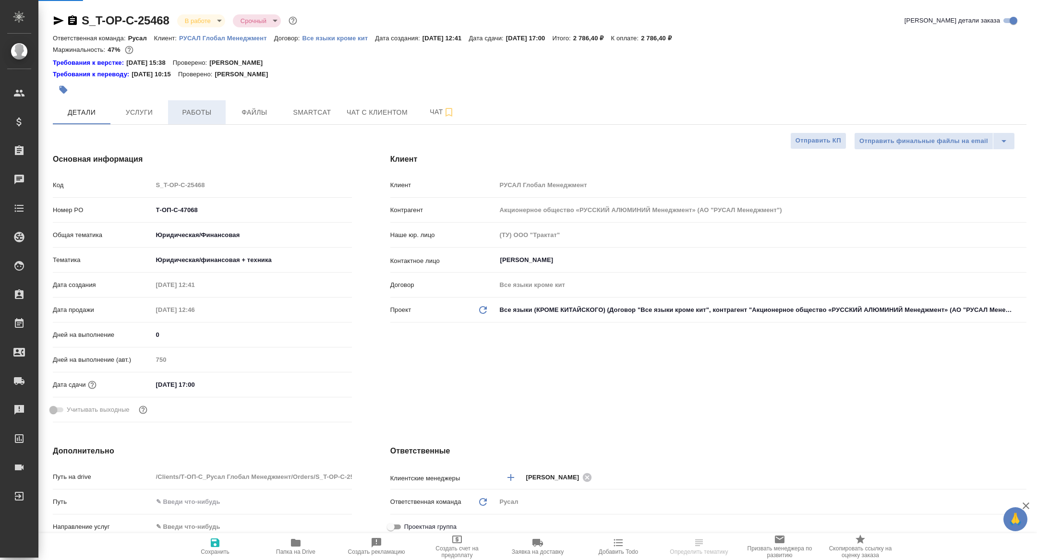
type textarea "x"
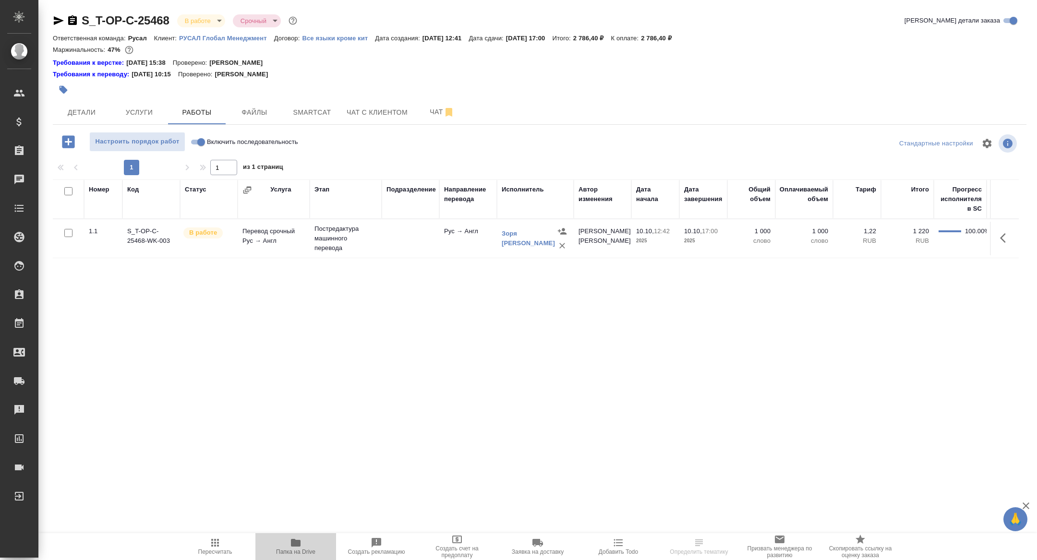
click at [301, 541] on icon "button" at bounding box center [296, 543] width 12 height 12
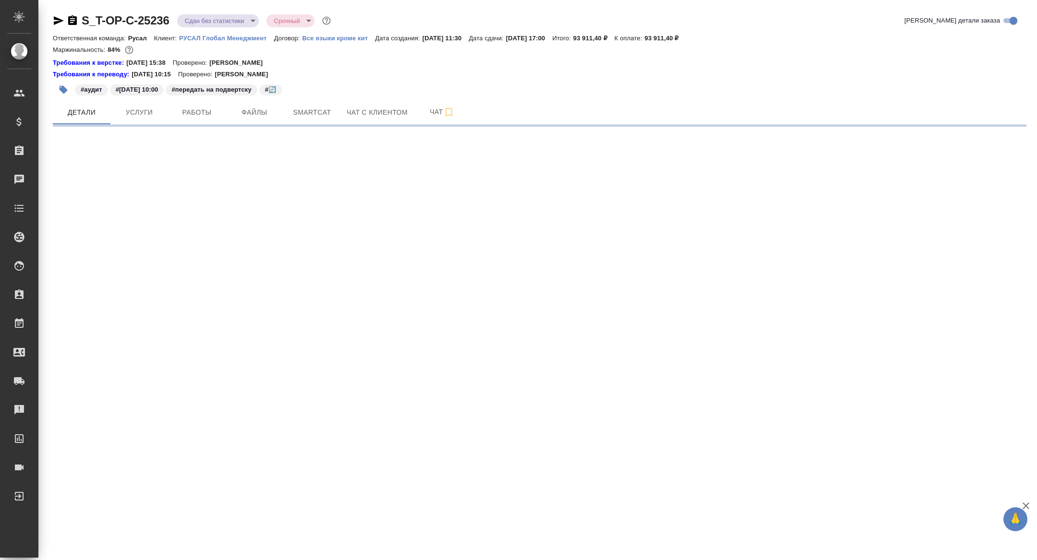
select select "RU"
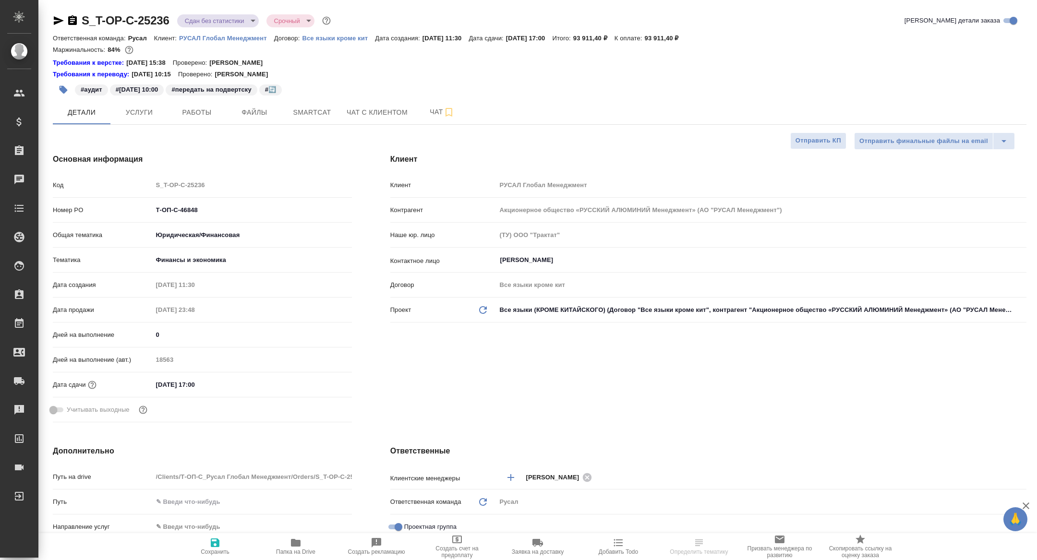
type textarea "x"
click at [283, 552] on span "Папка на Drive" at bounding box center [295, 552] width 39 height 7
type textarea "x"
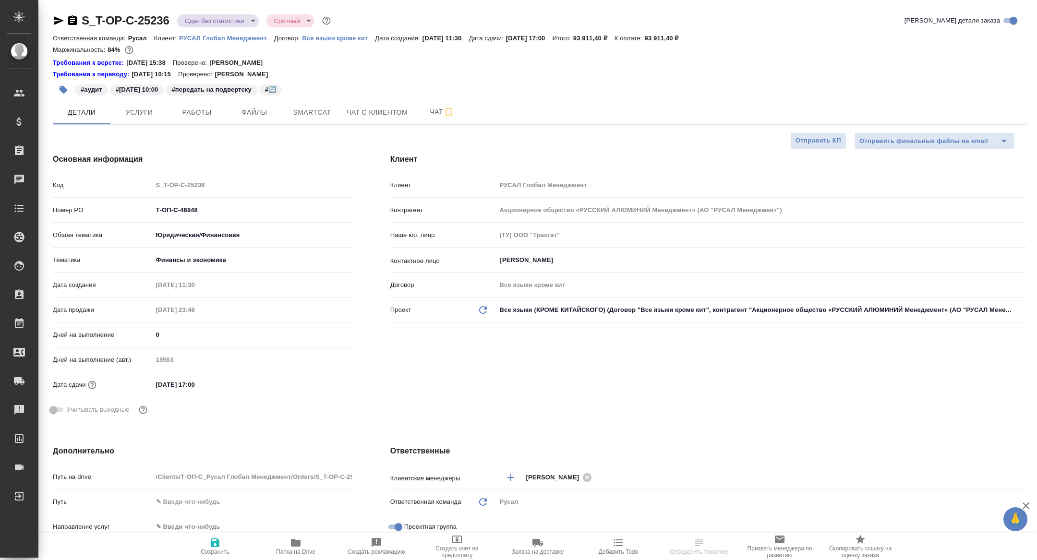
type textarea "x"
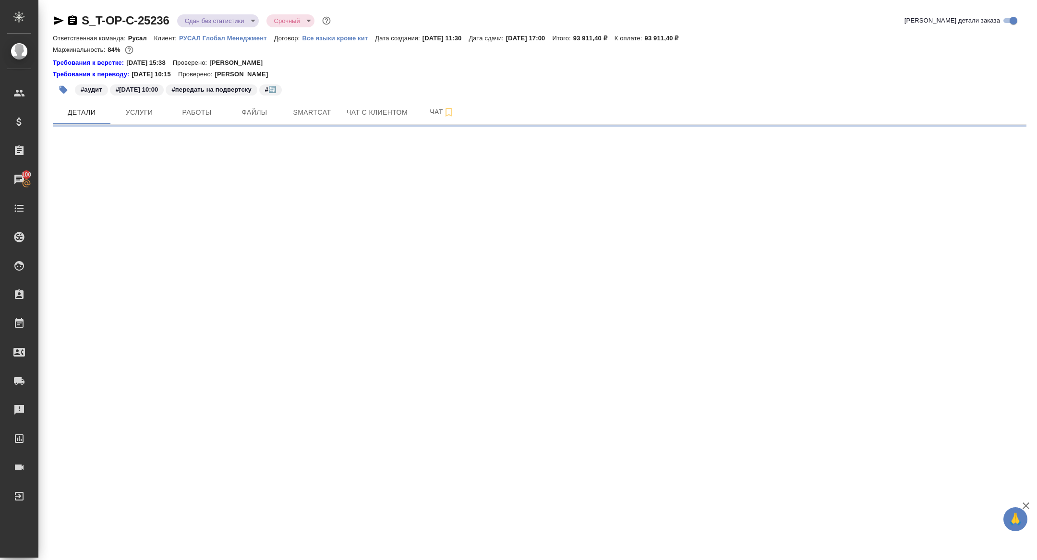
select select "RU"
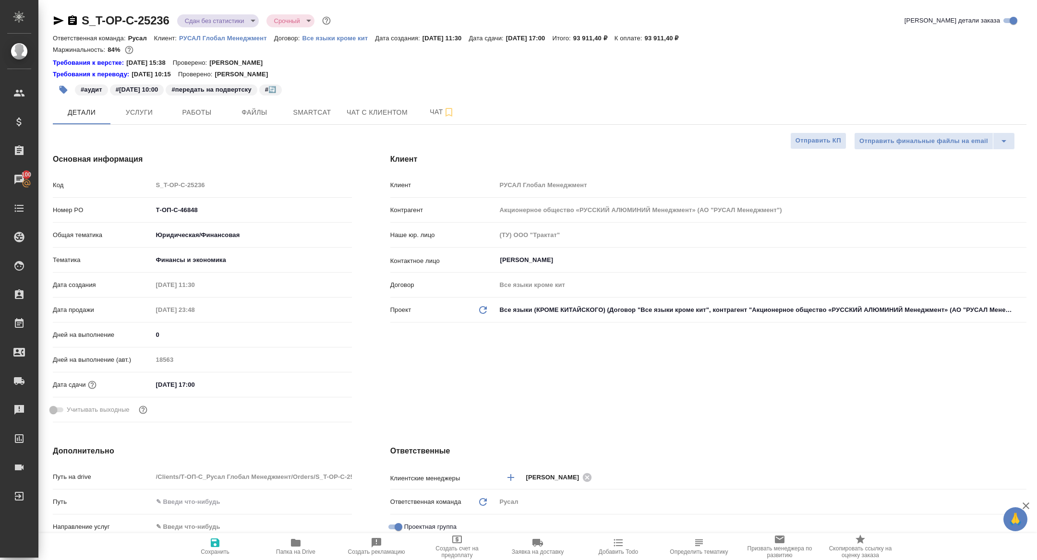
type textarea "x"
drag, startPoint x: 213, startPoint y: 216, endPoint x: 131, endPoint y: 206, distance: 82.6
click at [131, 206] on div "Номер PO Т-ОП-С-46848" at bounding box center [202, 210] width 299 height 17
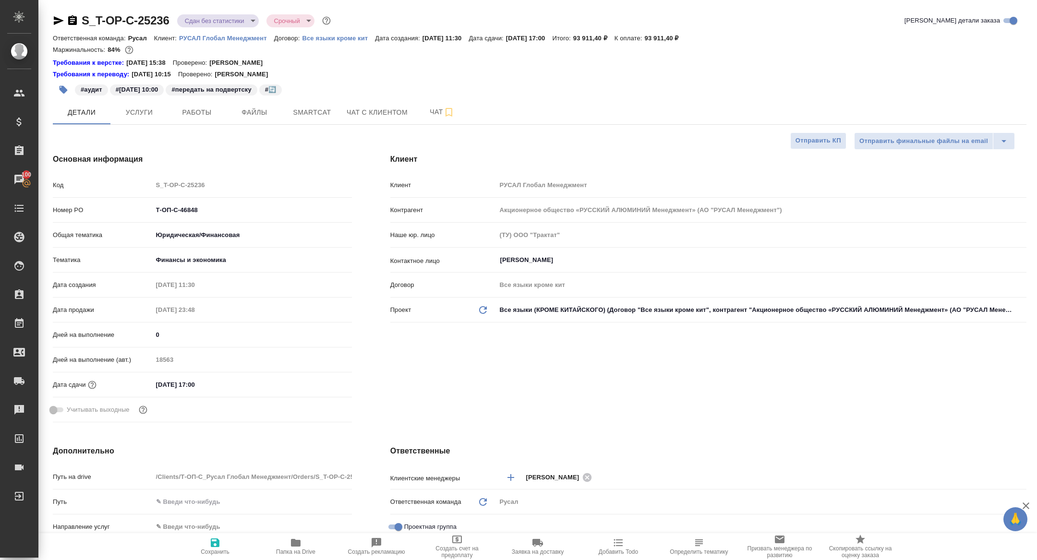
type textarea "x"
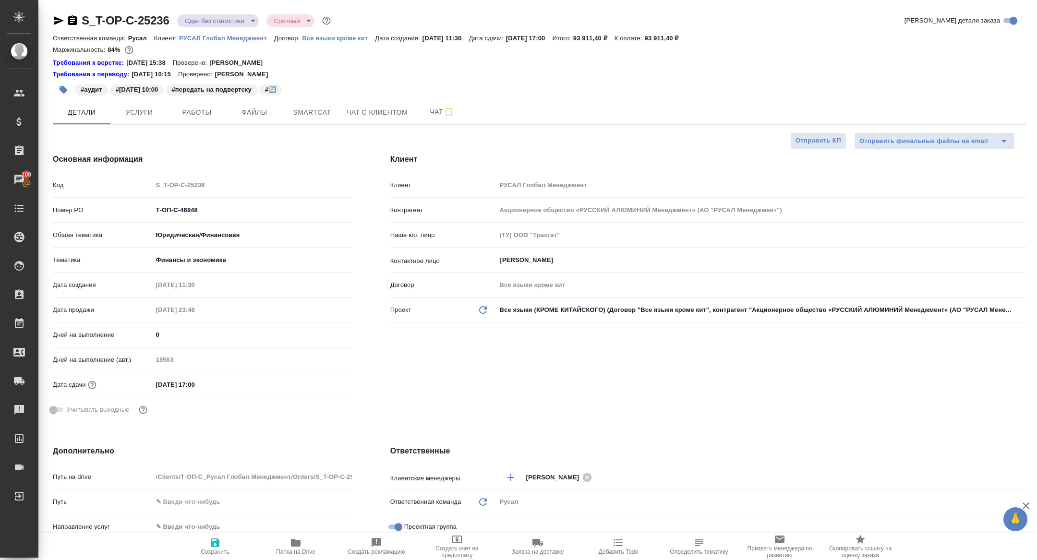
type textarea "x"
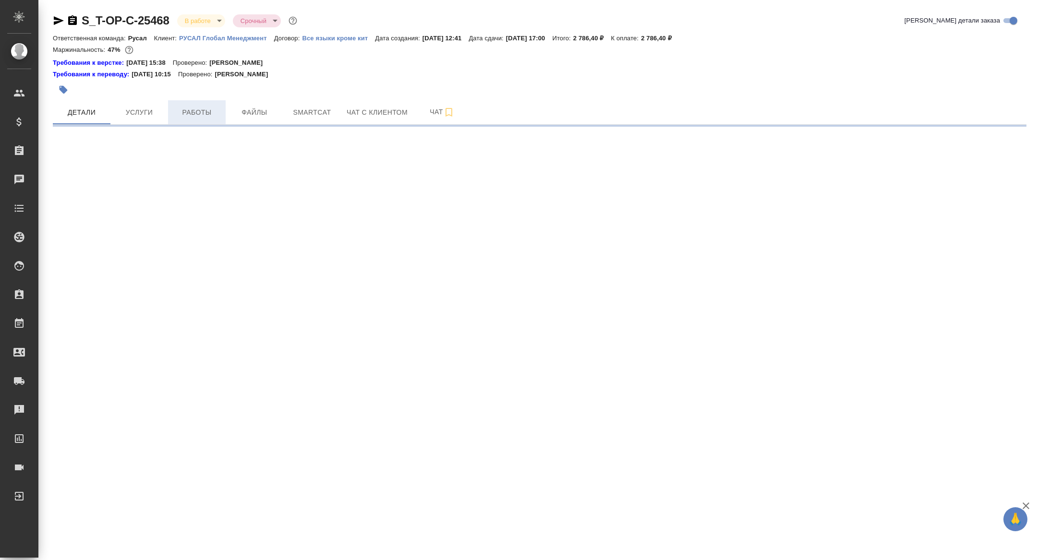
select select "RU"
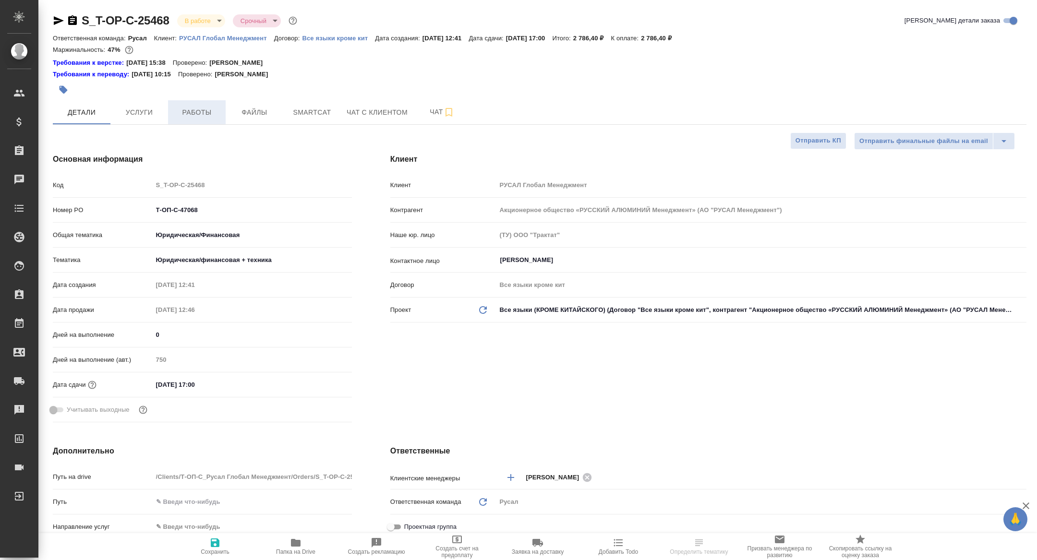
click at [184, 107] on span "Работы" at bounding box center [197, 113] width 46 height 12
type textarea "x"
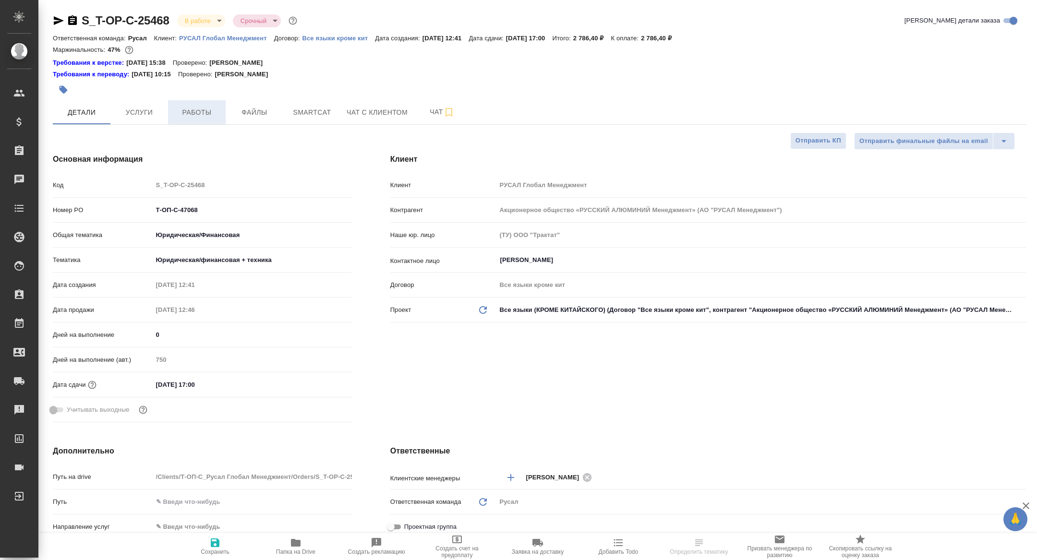
type textarea "x"
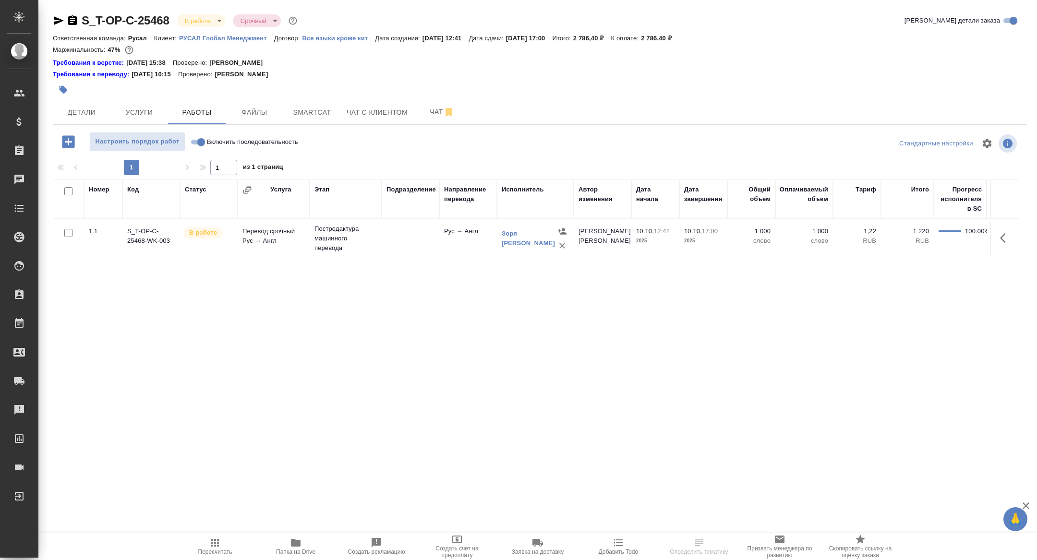
click at [299, 543] on icon "button" at bounding box center [296, 543] width 10 height 8
